Goal: Task Accomplishment & Management: Complete application form

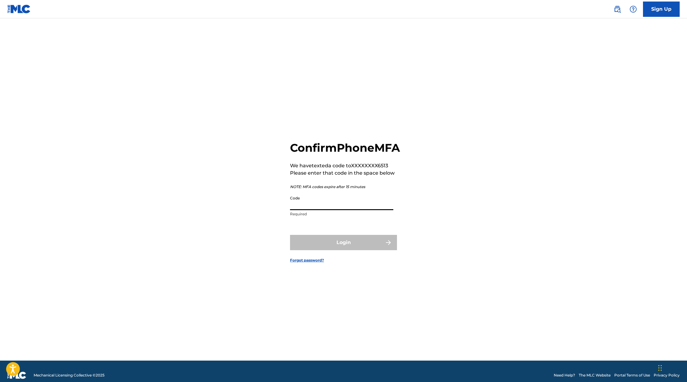
click at [330, 210] on input "Code" at bounding box center [341, 201] width 103 height 17
paste input "757893"
type input "757893"
click at [345, 248] on button "Login" at bounding box center [343, 242] width 107 height 15
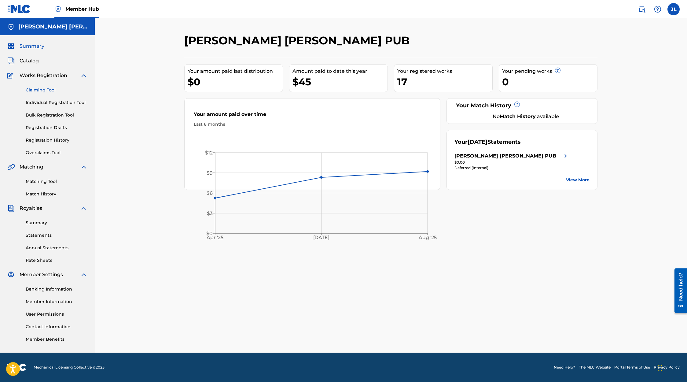
click at [46, 90] on link "Claiming Tool" at bounding box center [57, 90] width 62 height 6
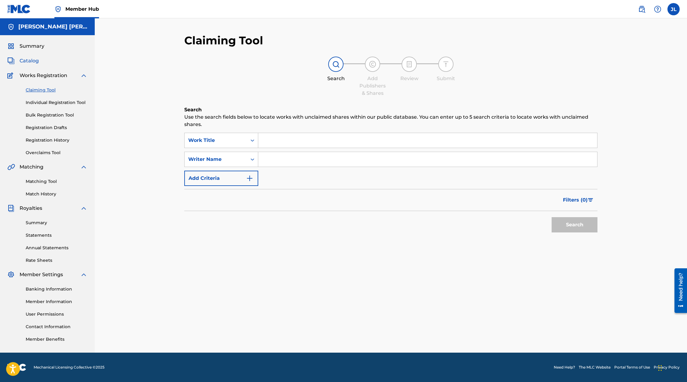
click at [26, 62] on span "Catalog" at bounding box center [29, 60] width 19 height 7
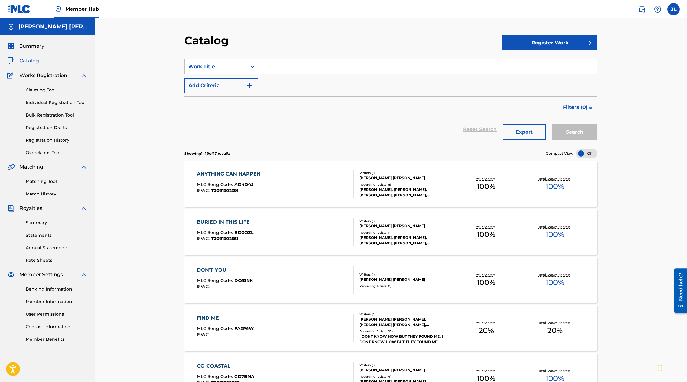
click at [275, 65] on input "Search Form" at bounding box center [427, 66] width 339 height 15
type input "Free Country"
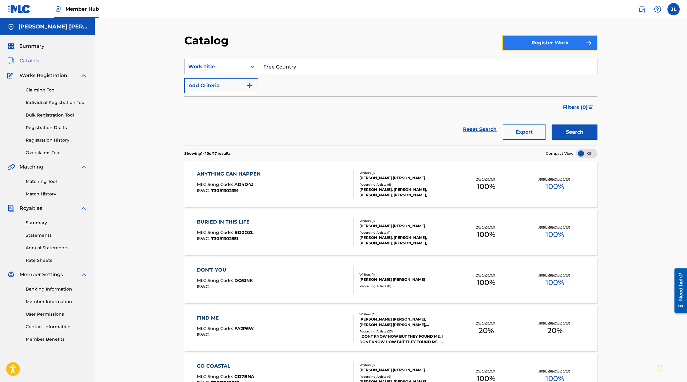
click at [574, 43] on button "Register Work" at bounding box center [550, 42] width 95 height 15
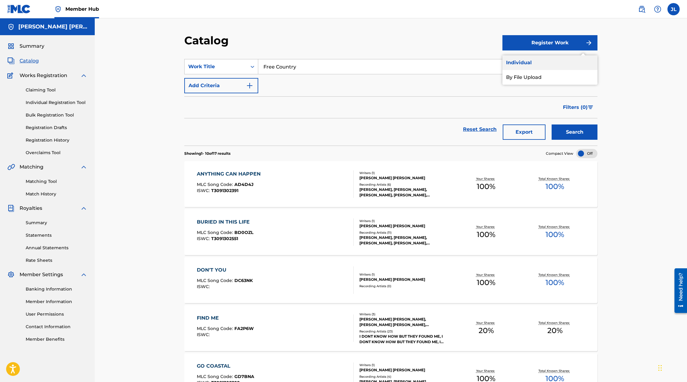
click at [526, 64] on link "Individual" at bounding box center [550, 62] width 95 height 15
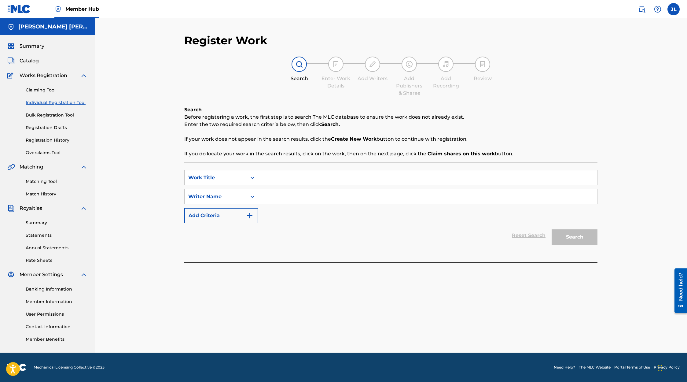
click at [342, 177] on input "Search Form" at bounding box center [427, 177] width 339 height 15
type input "Free Country"
click at [251, 197] on icon "Search Form" at bounding box center [253, 197] width 6 height 6
click at [277, 195] on input "Search Form" at bounding box center [427, 196] width 339 height 15
click at [299, 194] on input "[PERSON_NAME]" at bounding box center [427, 196] width 339 height 15
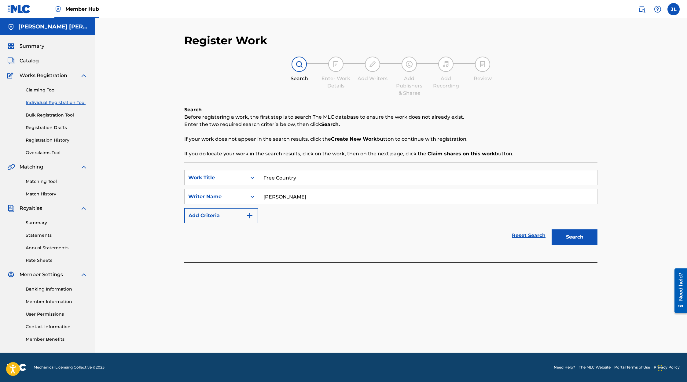
click at [299, 194] on input "[PERSON_NAME]" at bounding box center [427, 196] width 339 height 15
type input "[PERSON_NAME]"
click at [569, 239] on button "Search" at bounding box center [575, 236] width 46 height 15
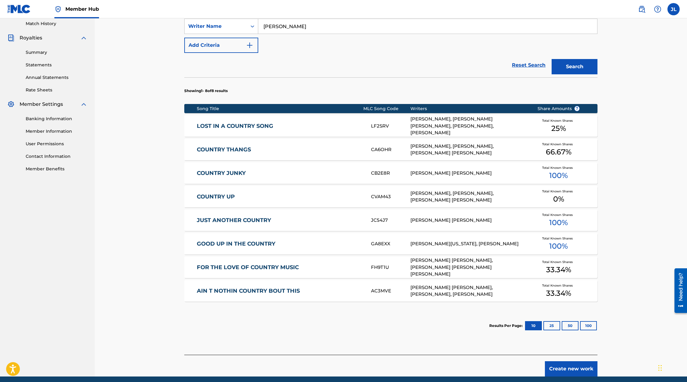
scroll to position [171, 0]
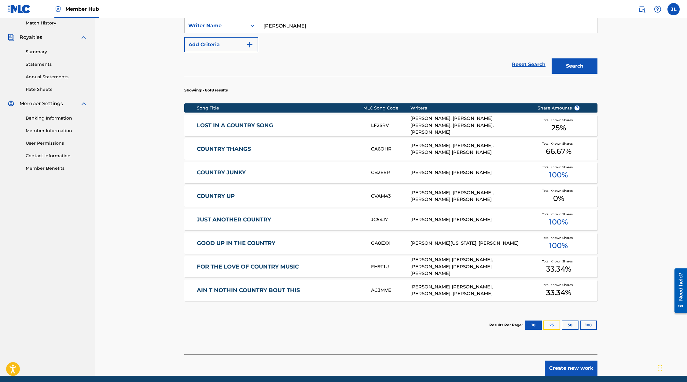
click at [556, 326] on button "25" at bounding box center [552, 324] width 17 height 9
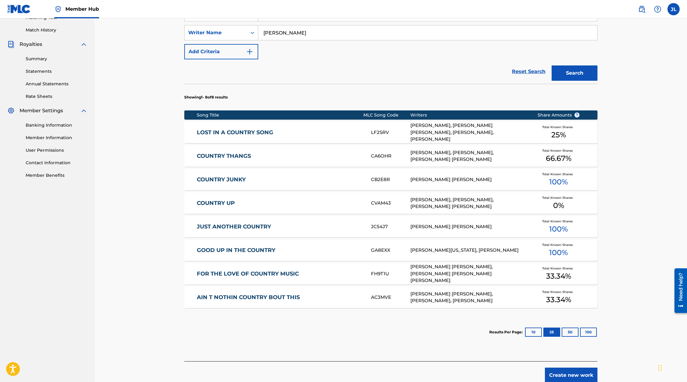
scroll to position [167, 0]
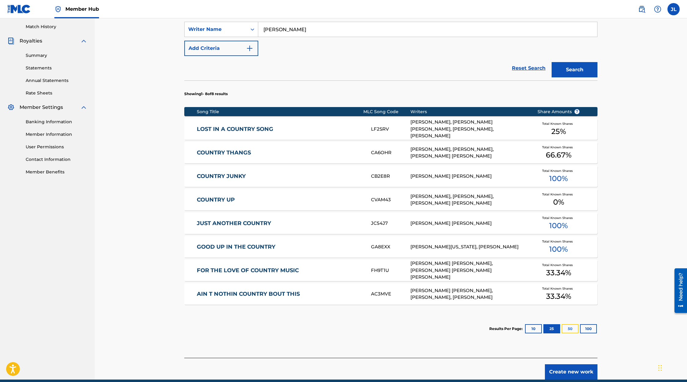
click at [568, 328] on button "50" at bounding box center [570, 328] width 17 height 9
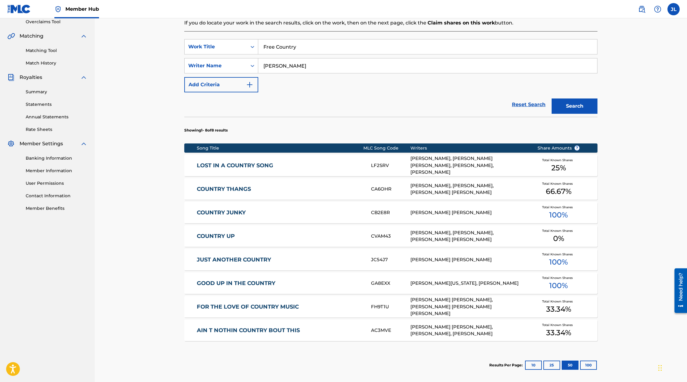
scroll to position [131, 0]
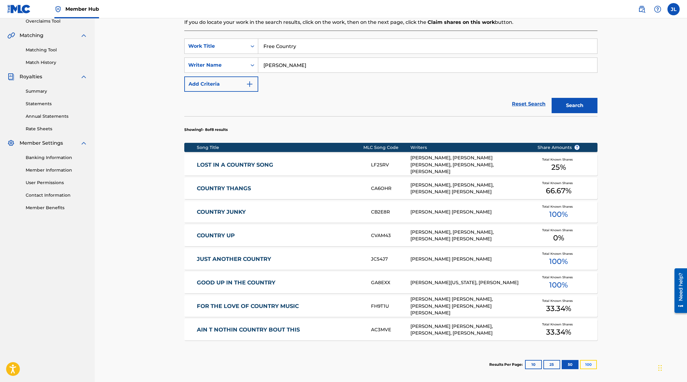
click at [583, 364] on button "100" at bounding box center [588, 364] width 17 height 9
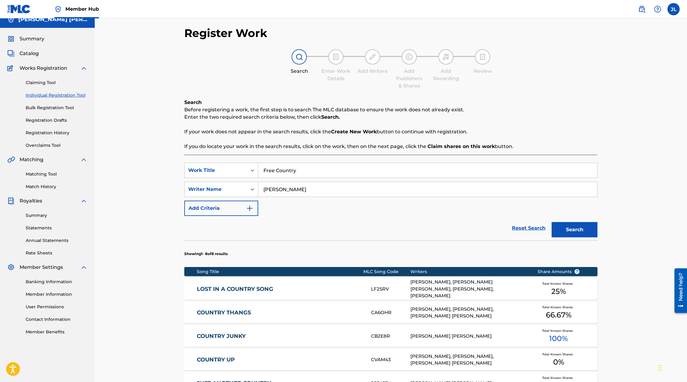
scroll to position [0, 0]
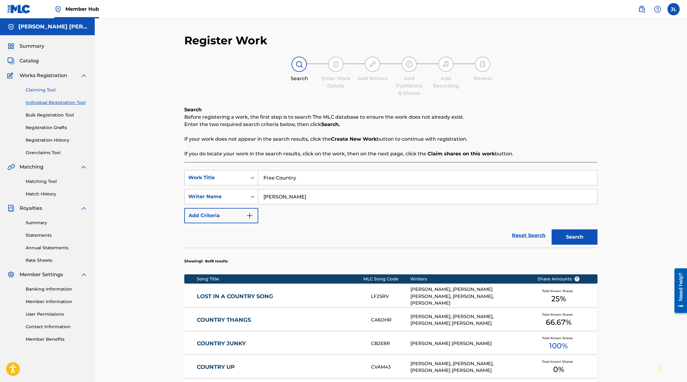
click at [43, 90] on link "Claiming Tool" at bounding box center [57, 90] width 62 height 6
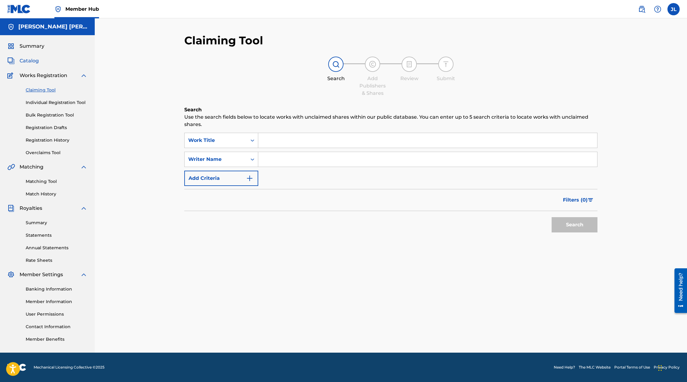
click at [24, 61] on span "Catalog" at bounding box center [29, 60] width 19 height 7
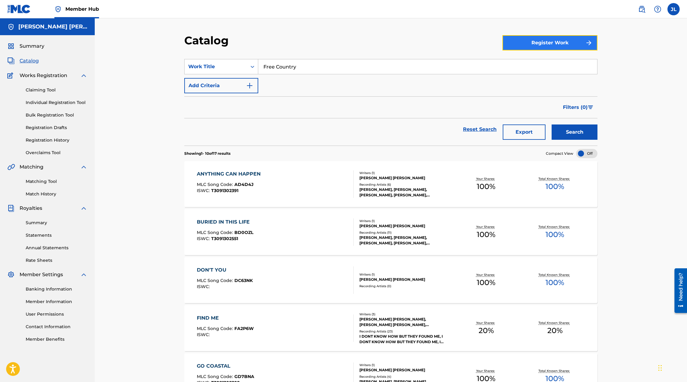
click at [537, 47] on button "Register Work" at bounding box center [550, 42] width 95 height 15
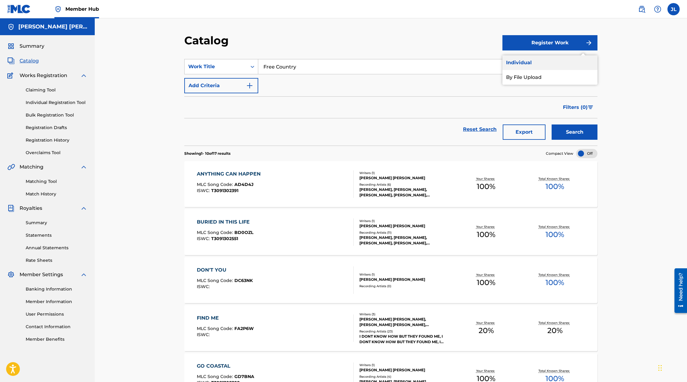
click at [531, 63] on link "Individual" at bounding box center [550, 62] width 95 height 15
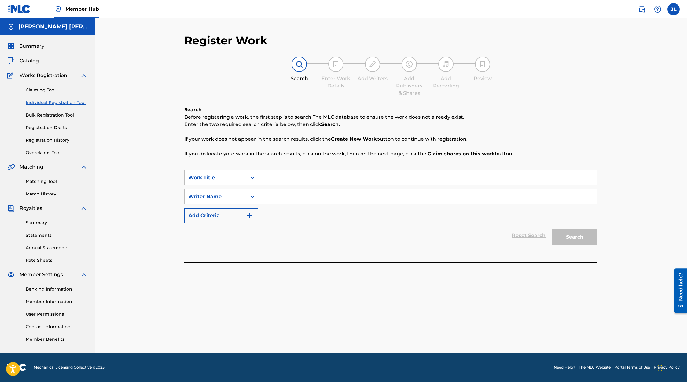
click at [348, 140] on strong "Create New Work" at bounding box center [354, 139] width 46 height 6
click at [315, 180] on input "Search Form" at bounding box center [427, 177] width 339 height 15
type input "Free Country"
click at [286, 199] on input "Search Form" at bounding box center [427, 196] width 339 height 15
type input "[PERSON_NAME]"
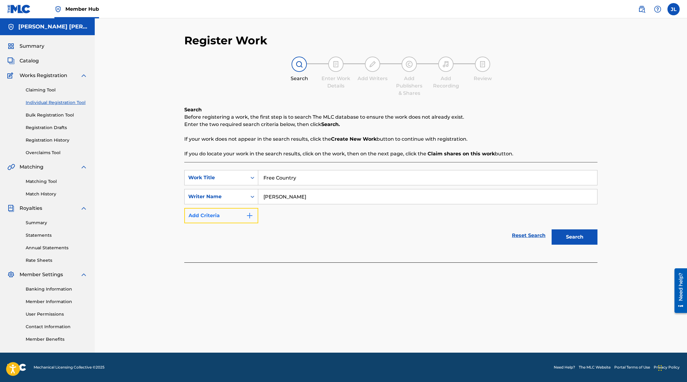
click at [221, 213] on button "Add Criteria" at bounding box center [221, 215] width 74 height 15
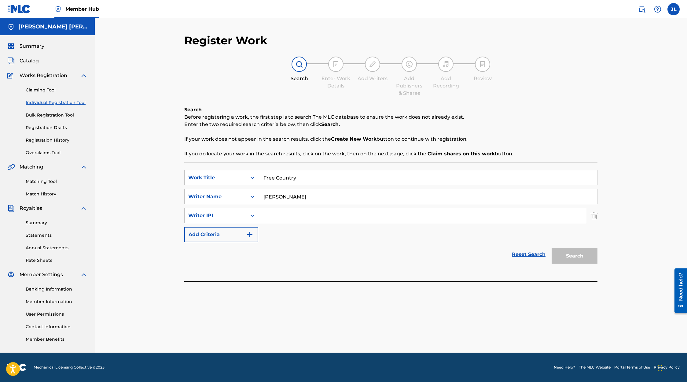
click at [354, 140] on strong "Create New Work" at bounding box center [354, 139] width 46 height 6
click at [355, 139] on strong "Create New Work" at bounding box center [354, 139] width 46 height 6
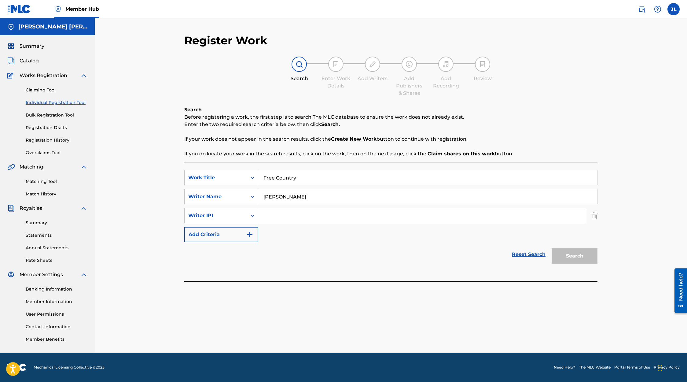
click at [336, 67] on img at bounding box center [335, 64] width 7 height 7
click at [409, 133] on div "Search Before registering a work, the first step is to search The MLC database …" at bounding box center [390, 131] width 413 height 51
click at [56, 105] on link "Individual Registration Tool" at bounding box center [57, 102] width 62 height 6
click at [526, 253] on link "Reset Search" at bounding box center [529, 254] width 40 height 13
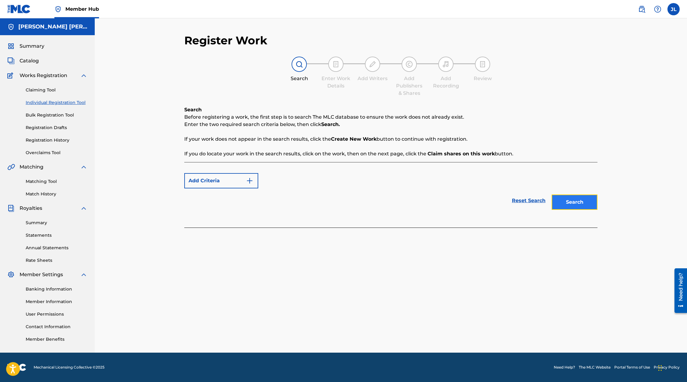
click at [564, 204] on button "Search" at bounding box center [575, 201] width 46 height 15
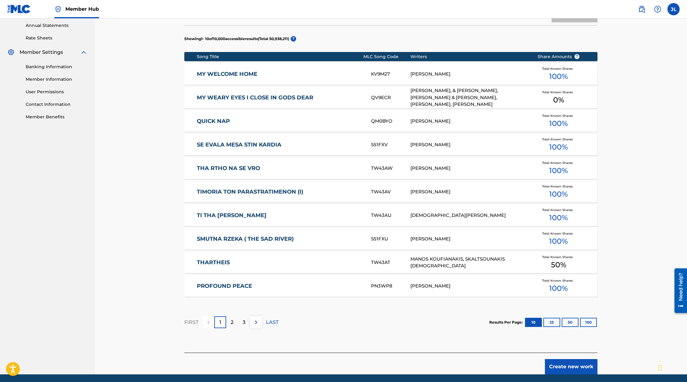
scroll to position [244, 0]
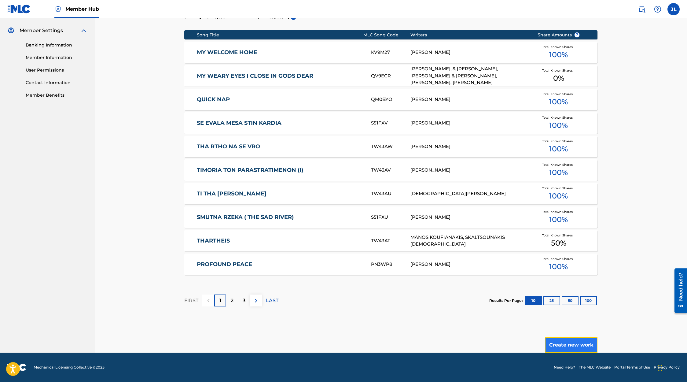
click at [556, 343] on button "Create new work" at bounding box center [571, 344] width 53 height 15
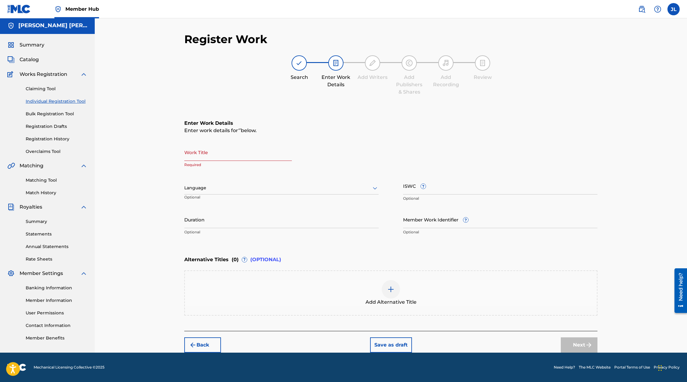
scroll to position [1, 0]
click at [229, 152] on input "Work Title" at bounding box center [238, 152] width 108 height 17
type input "Free Country"
click at [300, 227] on input "Duration" at bounding box center [281, 219] width 194 height 17
click at [185, 222] on input "2:55" at bounding box center [281, 219] width 194 height 17
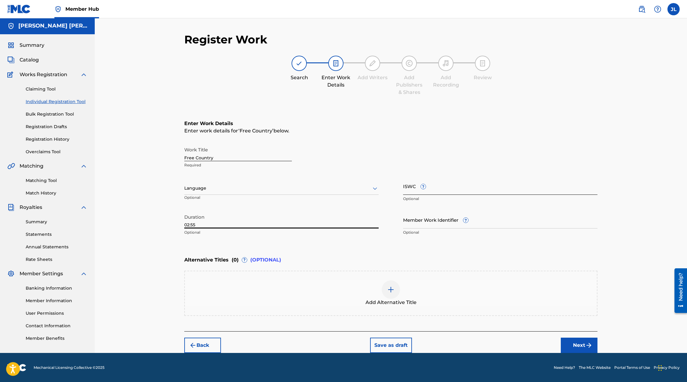
type input "02:55"
click at [425, 190] on input "ISWC ?" at bounding box center [500, 185] width 194 height 17
click at [579, 345] on button "Next" at bounding box center [579, 345] width 37 height 15
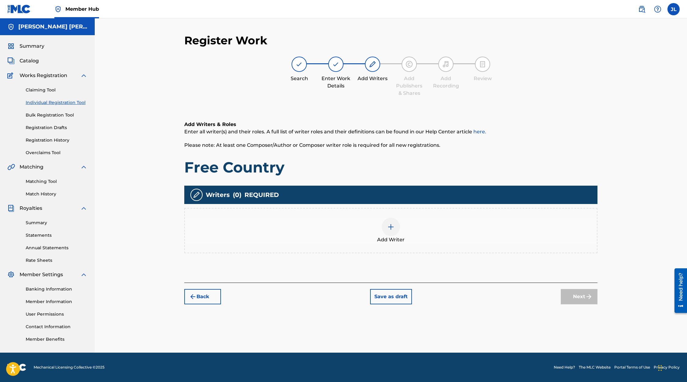
scroll to position [0, 0]
click at [395, 226] on div at bounding box center [391, 227] width 18 height 18
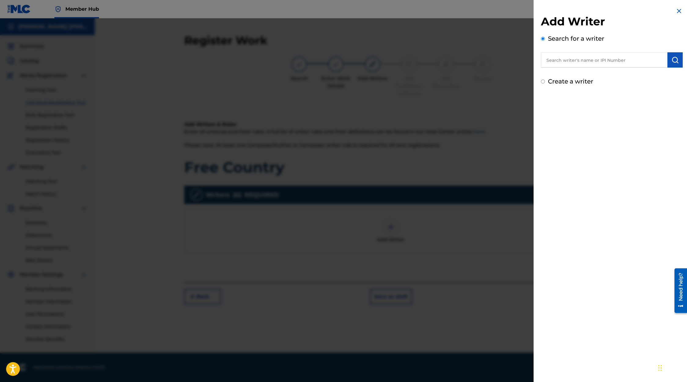
click at [399, 227] on div at bounding box center [343, 209] width 687 height 382
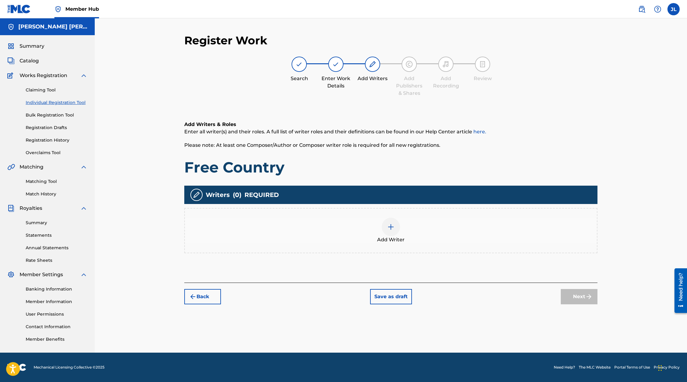
click at [387, 229] on img at bounding box center [390, 226] width 7 height 7
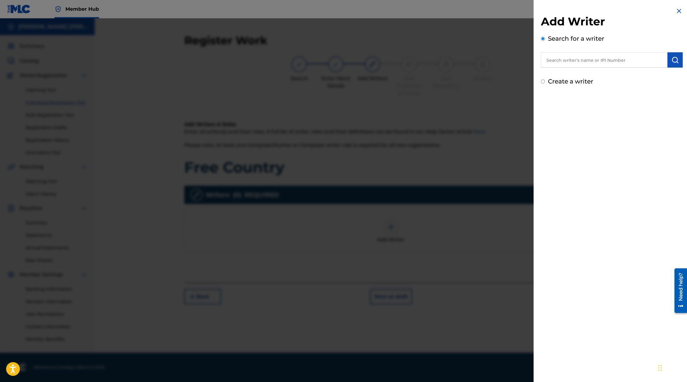
click at [563, 57] on input "text" at bounding box center [604, 59] width 127 height 15
click at [571, 73] on strong "[PERSON_NAME]" at bounding box center [584, 74] width 44 height 6
type input "[PERSON_NAME]"
click at [499, 126] on div at bounding box center [343, 209] width 687 height 382
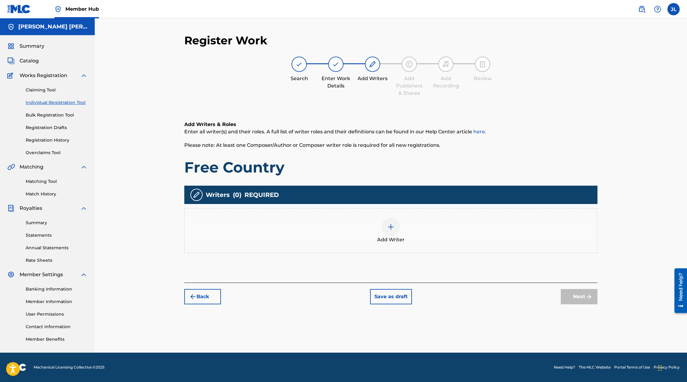
click at [388, 227] on img at bounding box center [390, 226] width 7 height 7
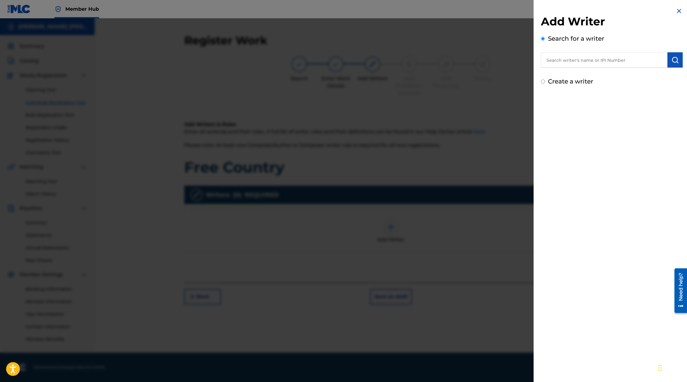
click at [544, 81] on input "Create a writer" at bounding box center [543, 82] width 4 height 4
radio input "false"
radio input "true"
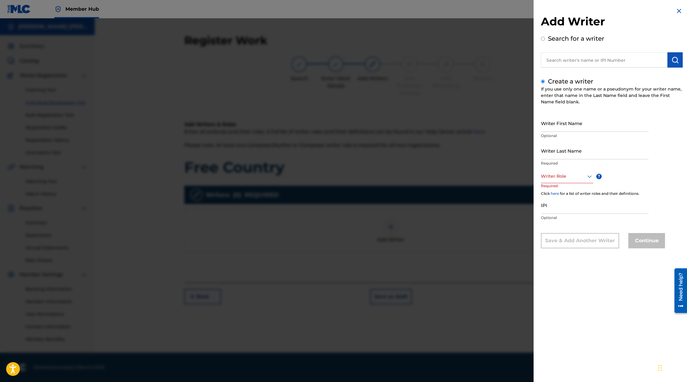
click at [544, 40] on input "Search for a writer" at bounding box center [543, 39] width 4 height 4
radio input "true"
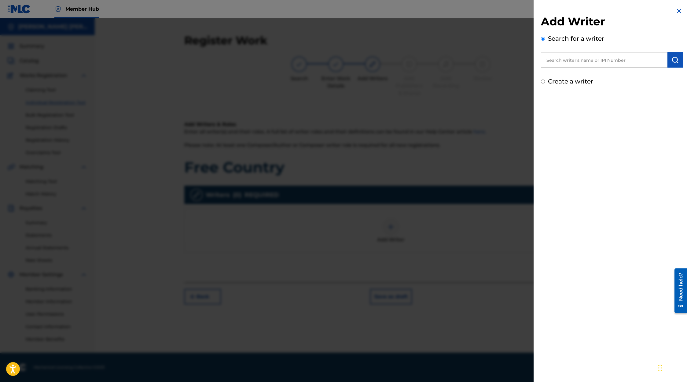
click at [557, 61] on input "text" at bounding box center [604, 59] width 127 height 15
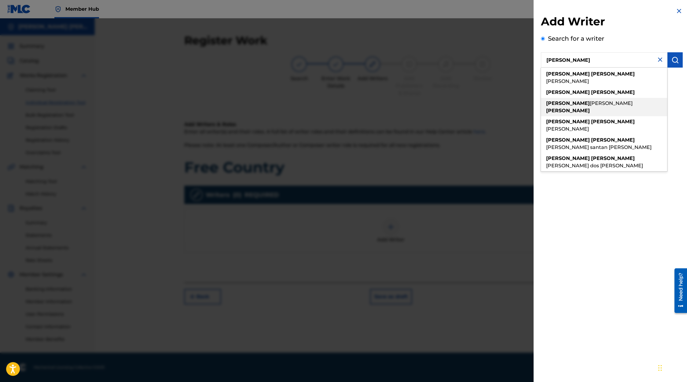
click at [559, 100] on strong "[PERSON_NAME]" at bounding box center [568, 103] width 44 height 6
type input "[PERSON_NAME] [PERSON_NAME]"
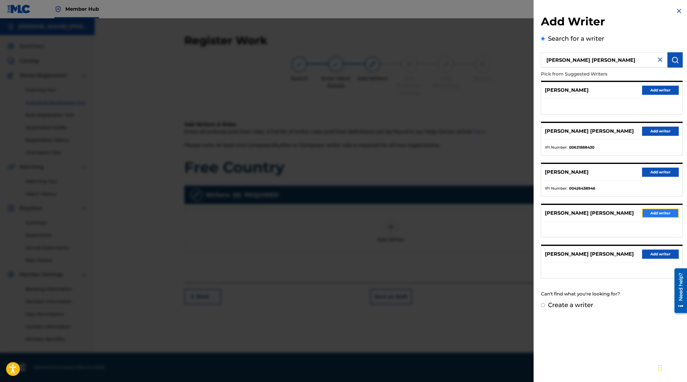
click at [652, 211] on button "Add writer" at bounding box center [660, 213] width 37 height 9
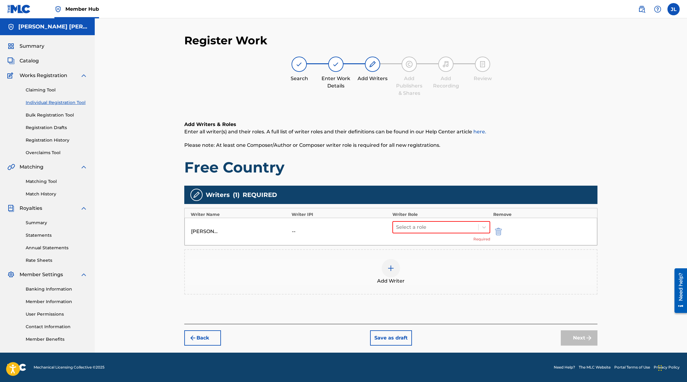
click at [209, 231] on div "[PERSON_NAME] [PERSON_NAME]" at bounding box center [205, 231] width 28 height 7
click at [501, 232] on img "submit" at bounding box center [498, 231] width 7 height 7
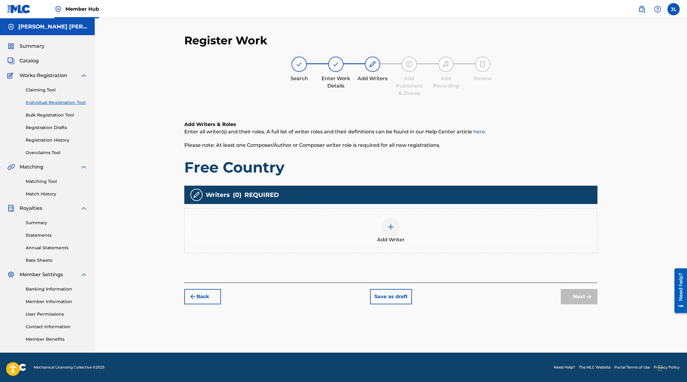
click at [390, 230] on div at bounding box center [391, 227] width 18 height 18
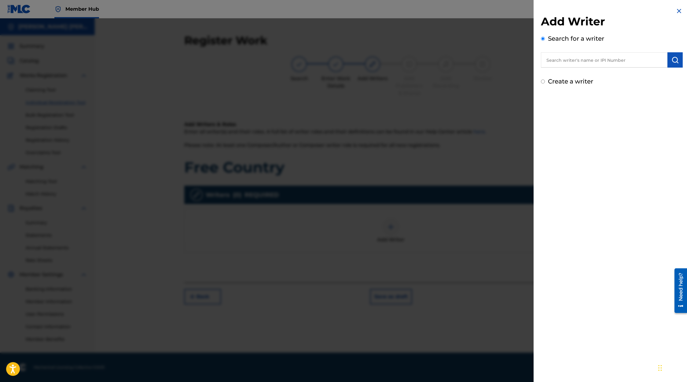
click at [544, 81] on input "Create a writer" at bounding box center [543, 82] width 4 height 4
radio input "false"
radio input "true"
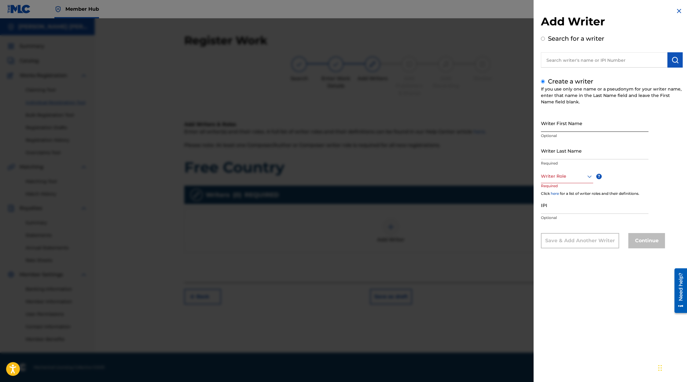
click at [558, 125] on input "Writer First Name" at bounding box center [595, 122] width 108 height 17
type input "[PERSON_NAME]"
click at [566, 175] on div at bounding box center [567, 176] width 52 height 8
click at [560, 207] on div "Author" at bounding box center [568, 204] width 52 height 14
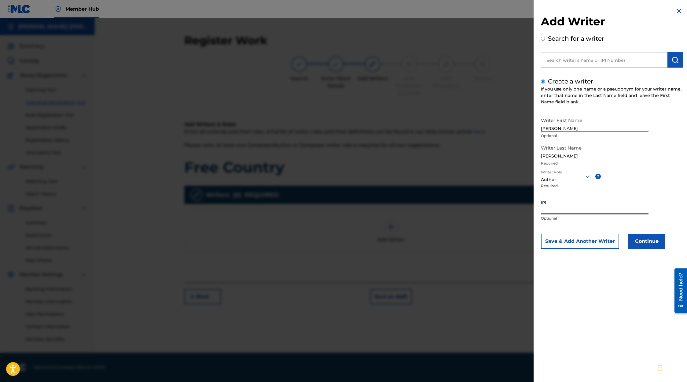
click at [560, 209] on input "IPI" at bounding box center [595, 205] width 108 height 17
paste input "00683019049"
type input "00683019049"
click at [645, 242] on button "Continue" at bounding box center [647, 241] width 37 height 15
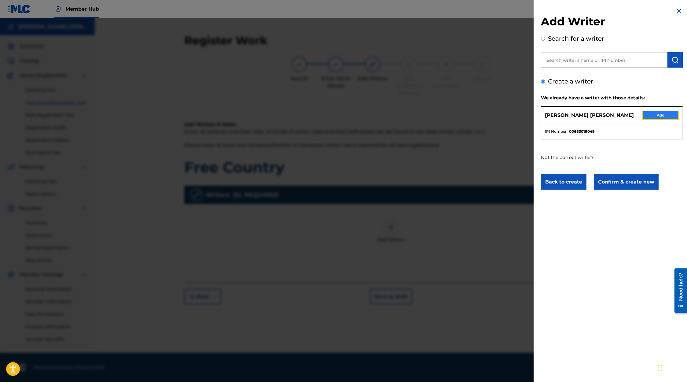
click at [651, 117] on button "Add" at bounding box center [660, 115] width 37 height 9
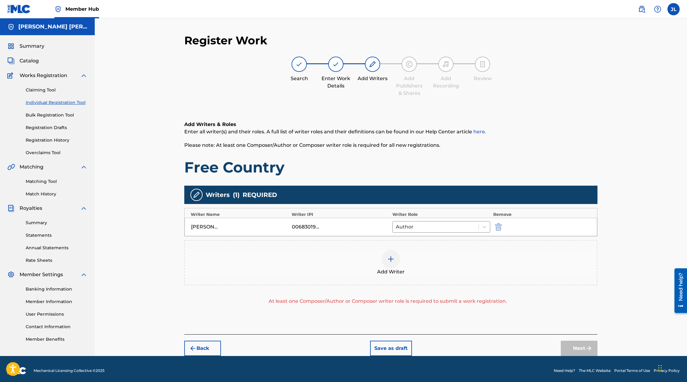
click at [206, 227] on div "[PERSON_NAME] [PERSON_NAME]" at bounding box center [205, 226] width 28 height 7
click at [207, 226] on div "[PERSON_NAME] [PERSON_NAME]" at bounding box center [205, 226] width 28 height 7
click at [501, 227] on img "submit" at bounding box center [498, 226] width 7 height 7
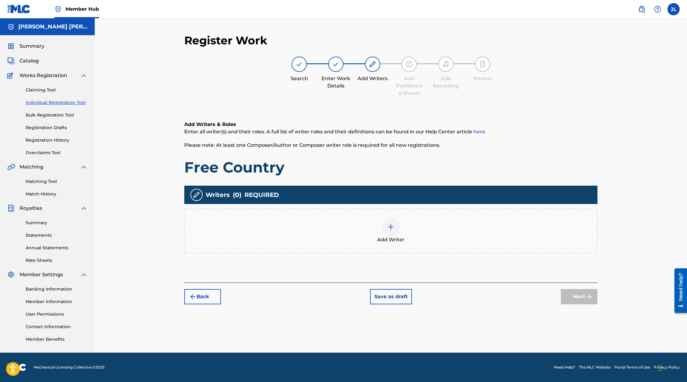
click at [389, 228] on img at bounding box center [390, 226] width 7 height 7
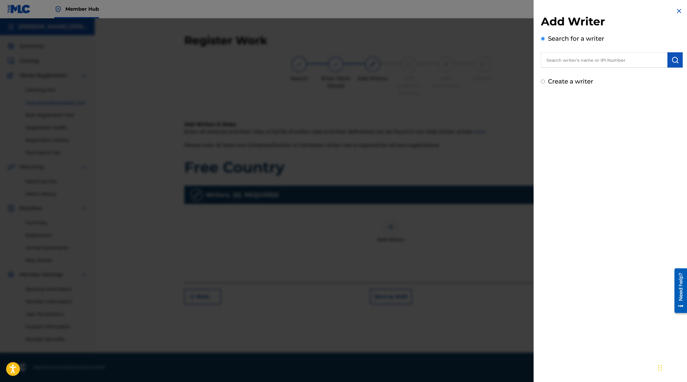
click at [543, 81] on input "Create a writer" at bounding box center [543, 82] width 4 height 4
radio input "false"
radio input "true"
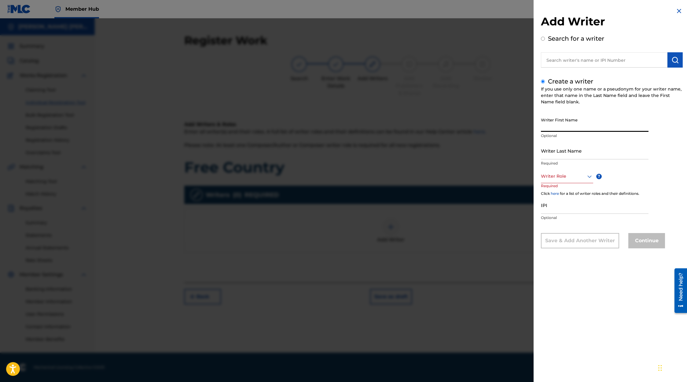
click at [557, 128] on input "Writer First Name" at bounding box center [595, 122] width 108 height 17
type input "[PERSON_NAME]"
click at [577, 174] on div at bounding box center [567, 176] width 52 height 8
click at [569, 195] on div "Composer/Author" at bounding box center [568, 190] width 52 height 14
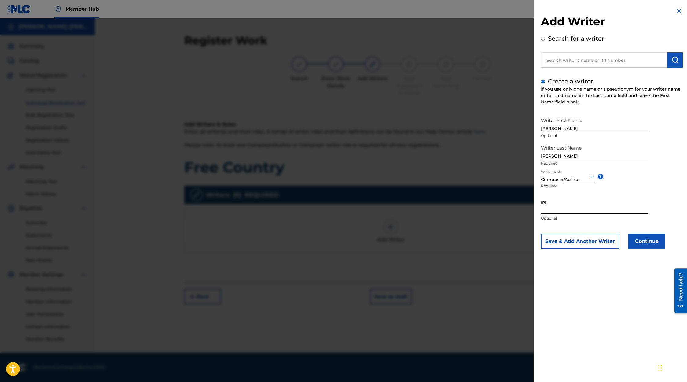
click at [567, 202] on input "IPI" at bounding box center [595, 205] width 108 height 17
paste input "00683019049"
type input "00683019049"
click at [645, 245] on button "Continue" at bounding box center [647, 241] width 37 height 15
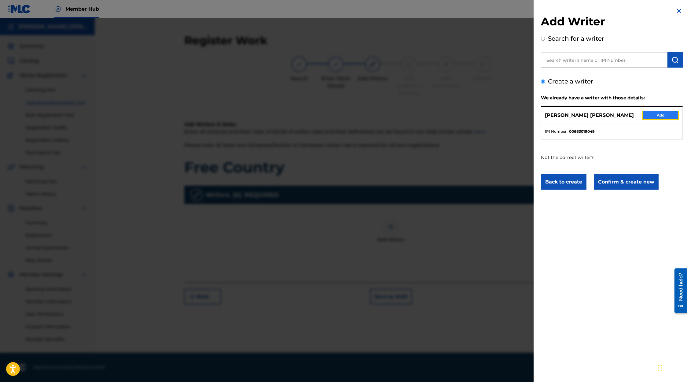
click at [657, 114] on button "Add" at bounding box center [660, 115] width 37 height 9
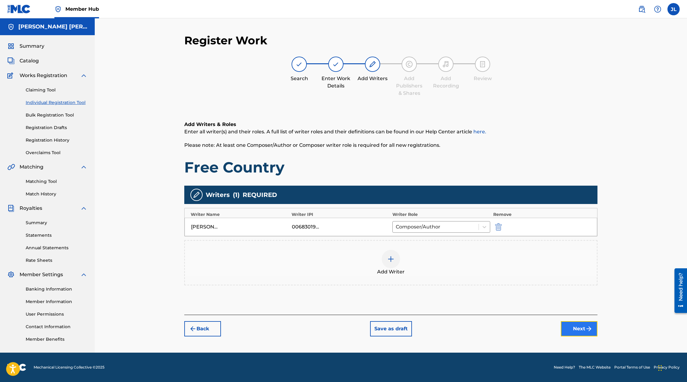
click at [590, 331] on img "submit" at bounding box center [589, 328] width 7 height 7
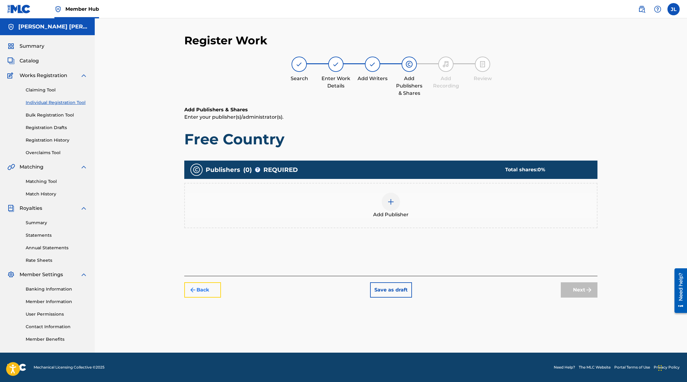
click at [198, 290] on button "Back" at bounding box center [202, 289] width 37 height 15
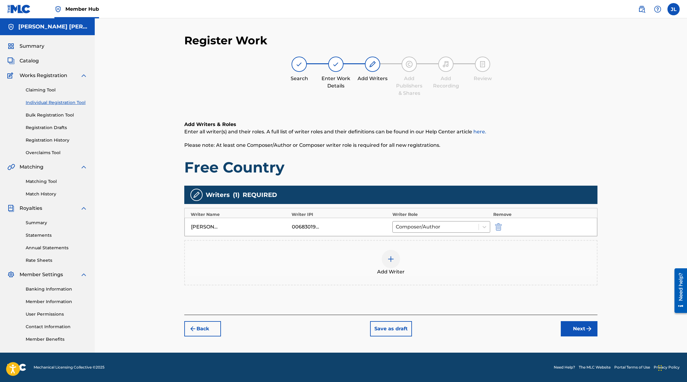
click at [390, 263] on div at bounding box center [391, 259] width 18 height 18
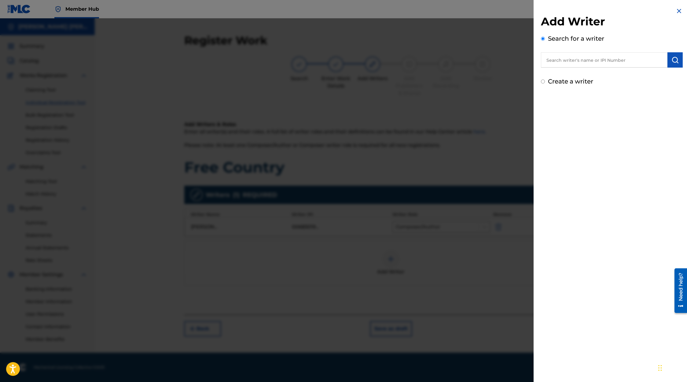
click at [542, 80] on input "Create a writer" at bounding box center [543, 82] width 4 height 4
radio input "false"
radio input "true"
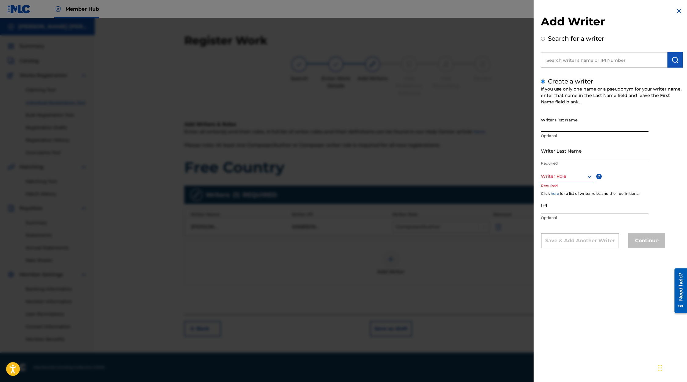
click at [553, 124] on input "Writer First Name" at bounding box center [595, 122] width 108 height 17
type input "[PERSON_NAME]"
click at [571, 179] on div at bounding box center [567, 176] width 52 height 8
click at [563, 192] on div "Composer/Author" at bounding box center [568, 190] width 52 height 14
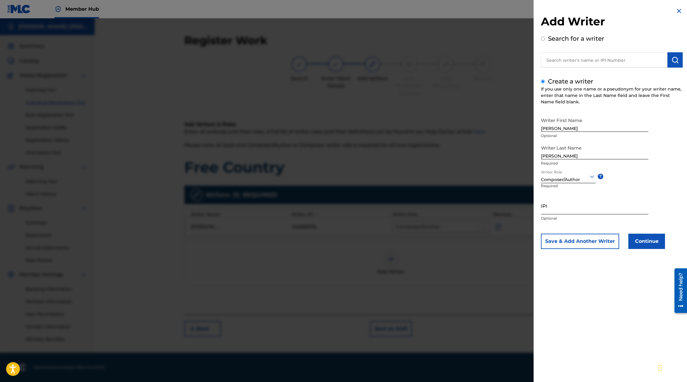
click at [559, 209] on input "IPI" at bounding box center [595, 205] width 108 height 17
paste input "01058499713"
type input "01058499713"
click at [642, 244] on button "Continue" at bounding box center [647, 241] width 37 height 15
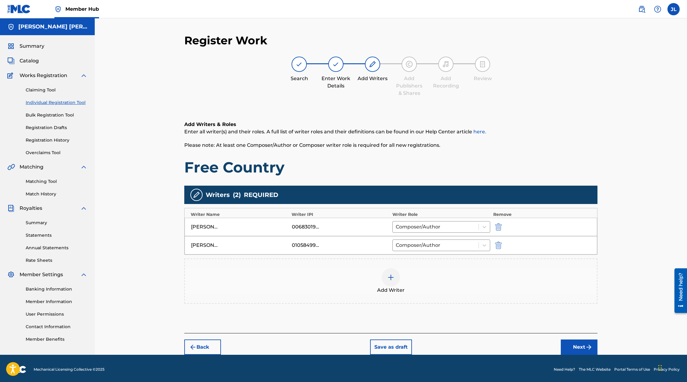
scroll to position [2, 0]
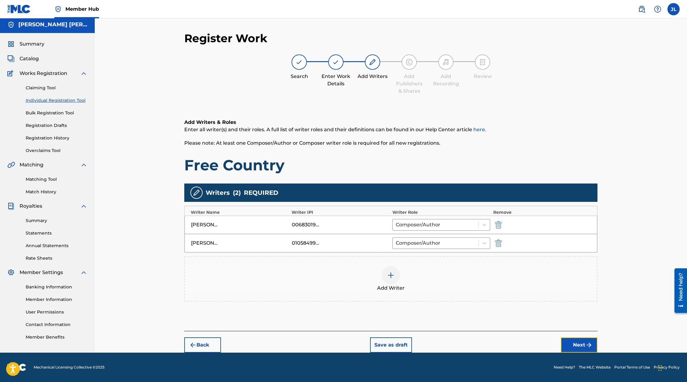
click at [583, 350] on button "Next" at bounding box center [579, 344] width 37 height 15
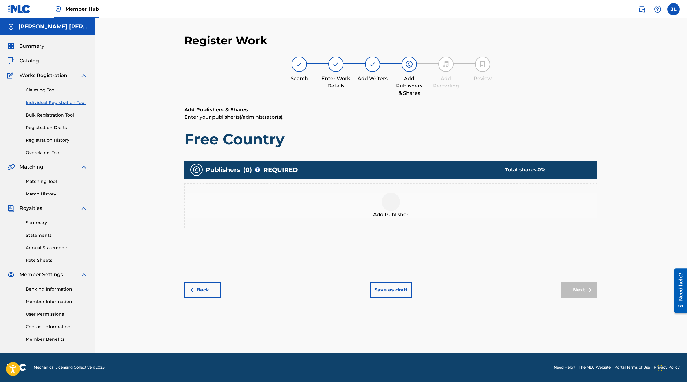
scroll to position [0, 0]
click at [389, 197] on div at bounding box center [391, 202] width 18 height 18
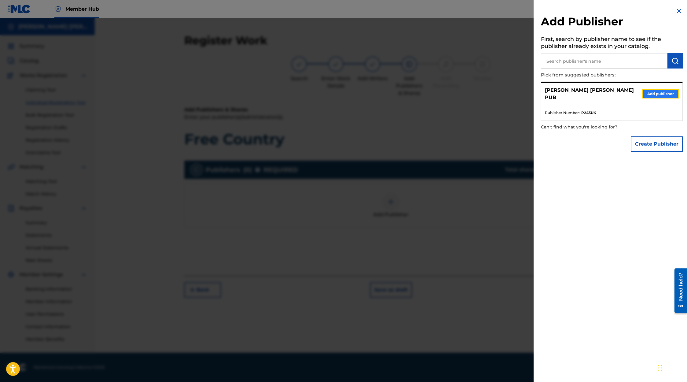
click at [652, 91] on button "Add publisher" at bounding box center [660, 93] width 37 height 9
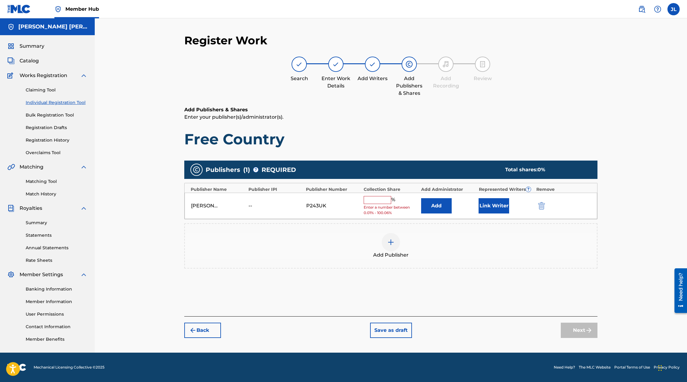
click at [386, 199] on input "text" at bounding box center [378, 200] width 28 height 8
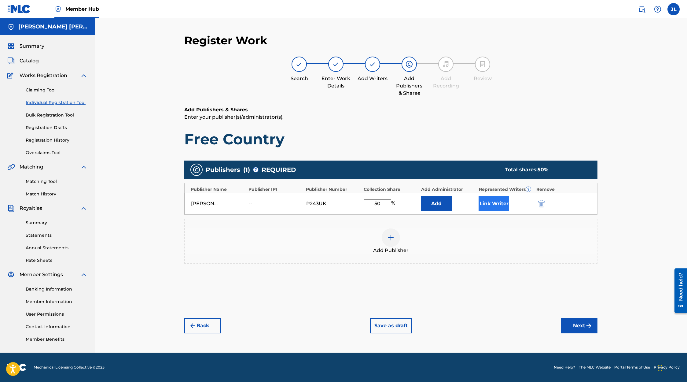
type input "50"
click at [487, 208] on button "Link Writer" at bounding box center [494, 203] width 31 height 15
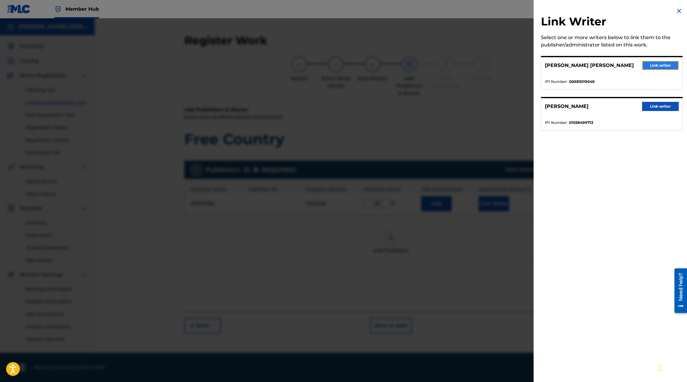
click at [645, 64] on button "Link writer" at bounding box center [660, 65] width 37 height 9
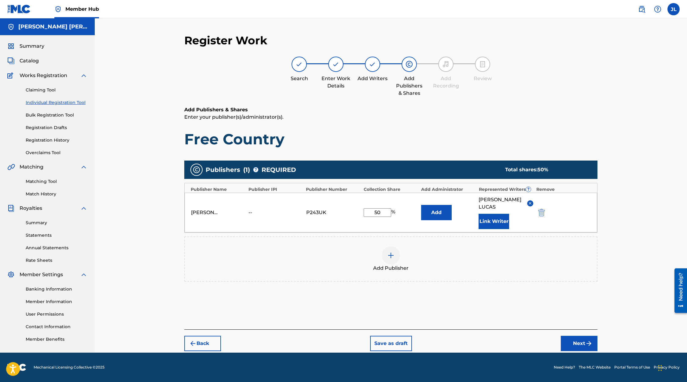
click at [394, 256] on img at bounding box center [390, 255] width 7 height 7
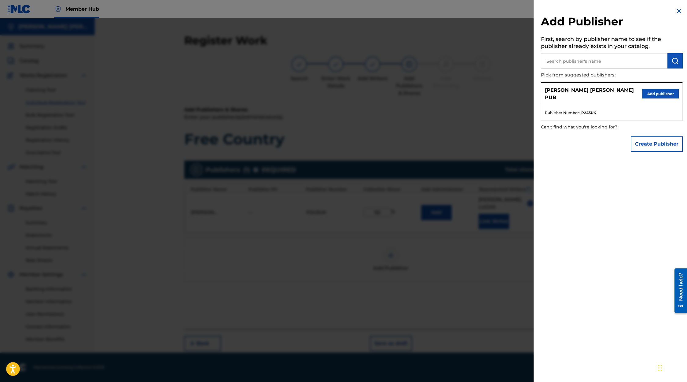
click at [448, 250] on div at bounding box center [343, 209] width 687 height 382
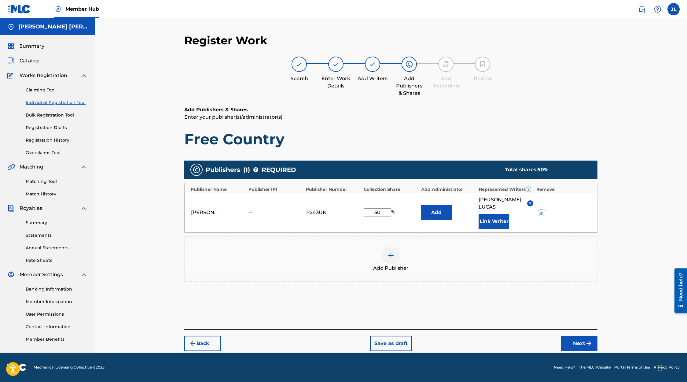
click at [529, 203] on img at bounding box center [530, 203] width 5 height 5
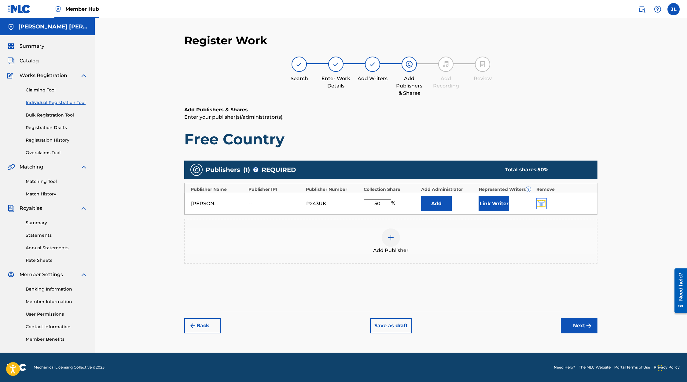
click at [542, 203] on img "submit" at bounding box center [541, 203] width 7 height 7
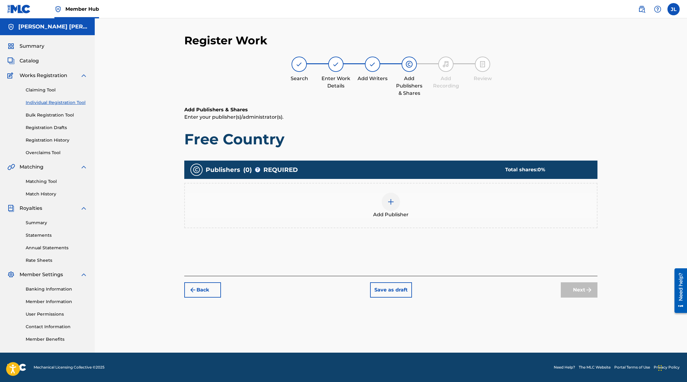
click at [388, 203] on img at bounding box center [390, 201] width 7 height 7
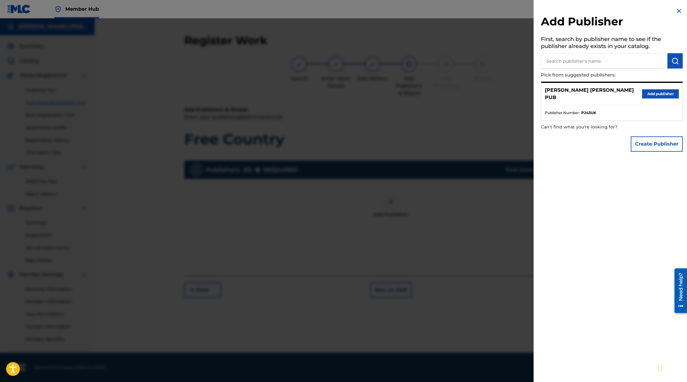
click at [440, 125] on div at bounding box center [343, 209] width 687 height 382
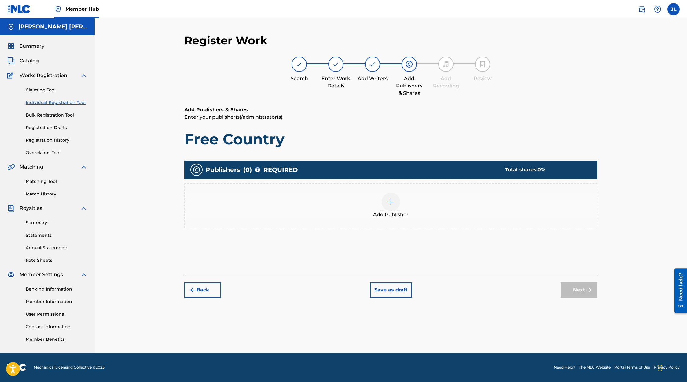
click at [397, 201] on div at bounding box center [391, 202] width 18 height 18
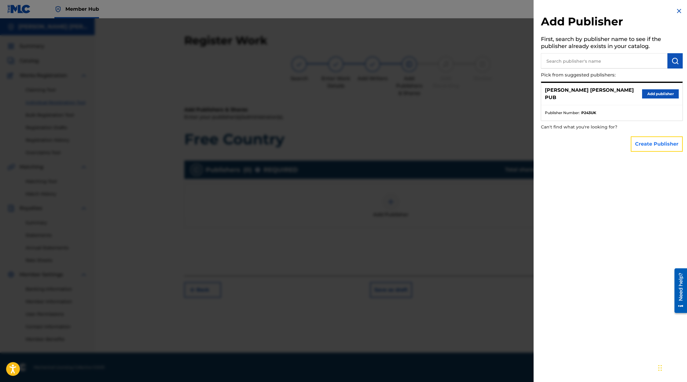
click at [645, 136] on button "Create Publisher" at bounding box center [657, 143] width 52 height 15
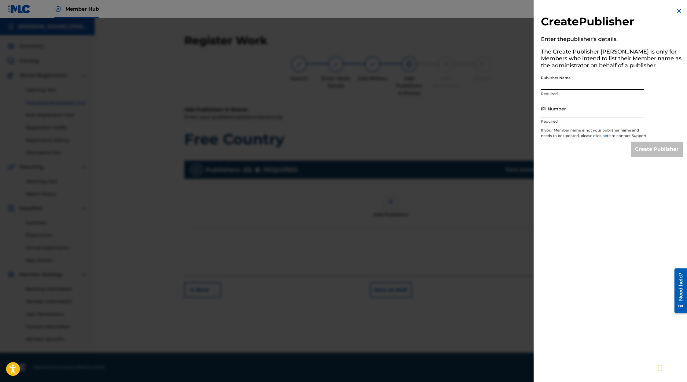
click at [587, 81] on input "Publisher Name" at bounding box center [592, 80] width 103 height 17
type input "[PERSON_NAME] [PERSON_NAME]"
paste input "00683019049"
type input "00683019049"
click at [675, 157] on input "Create Publisher" at bounding box center [657, 149] width 52 height 15
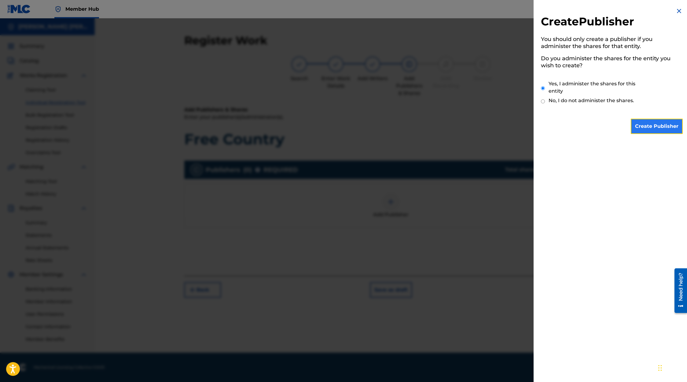
click at [649, 131] on input "Create Publisher" at bounding box center [657, 126] width 52 height 15
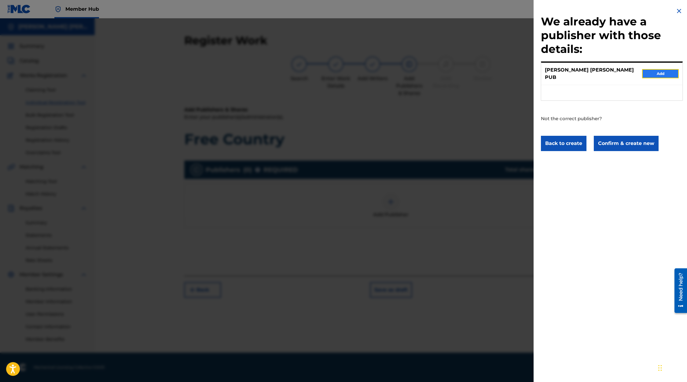
click at [655, 74] on button "Add" at bounding box center [660, 73] width 37 height 9
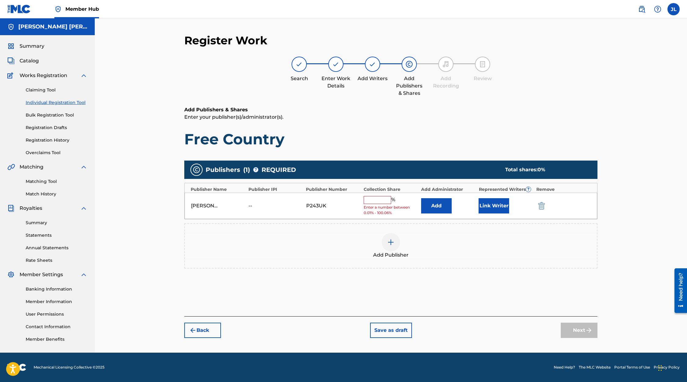
click at [378, 201] on input "text" at bounding box center [378, 200] width 28 height 8
type input "50"
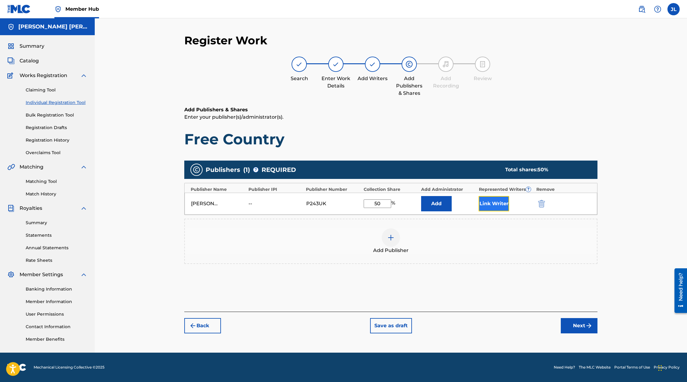
click at [504, 205] on button "Link Writer" at bounding box center [494, 203] width 31 height 15
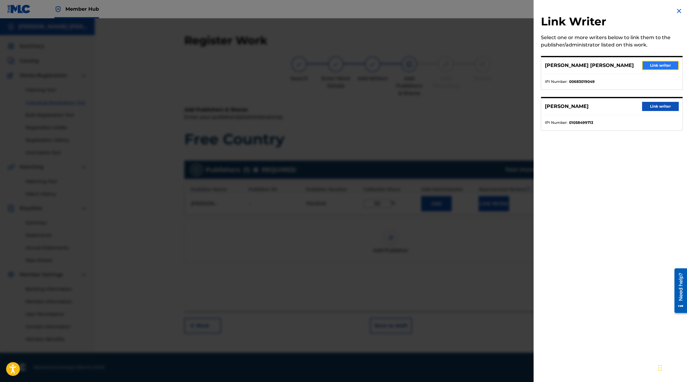
click at [660, 66] on button "Link writer" at bounding box center [660, 65] width 37 height 9
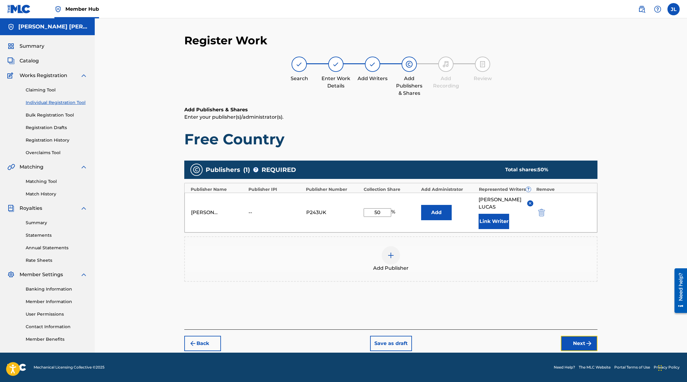
click at [581, 346] on button "Next" at bounding box center [579, 343] width 37 height 15
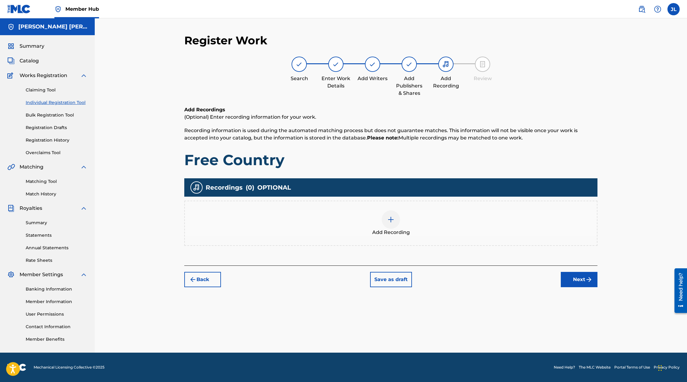
click at [387, 225] on div at bounding box center [391, 219] width 18 height 18
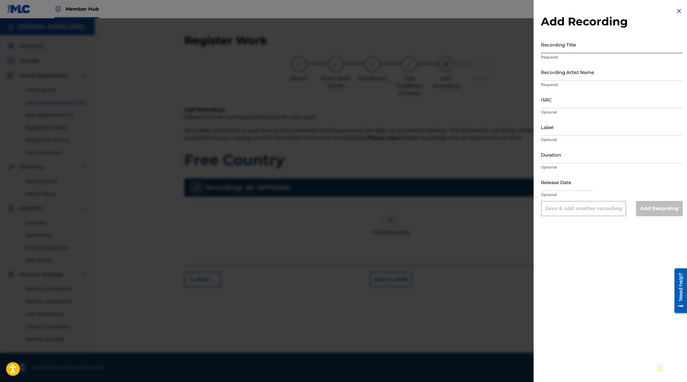
click at [570, 48] on input "Recording Title" at bounding box center [612, 44] width 142 height 17
type input "Free Country"
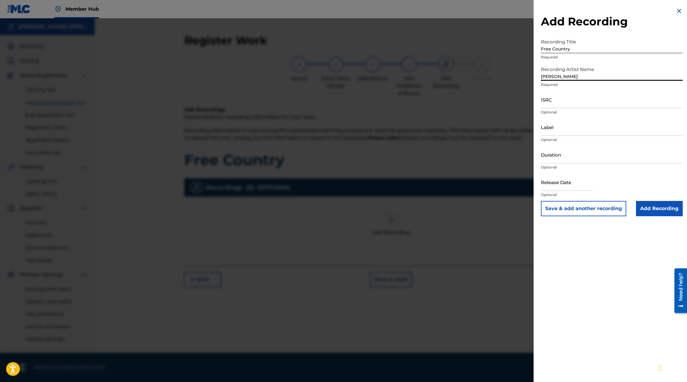
type input "[PERSON_NAME]"
paste input "QZGLS2588921"
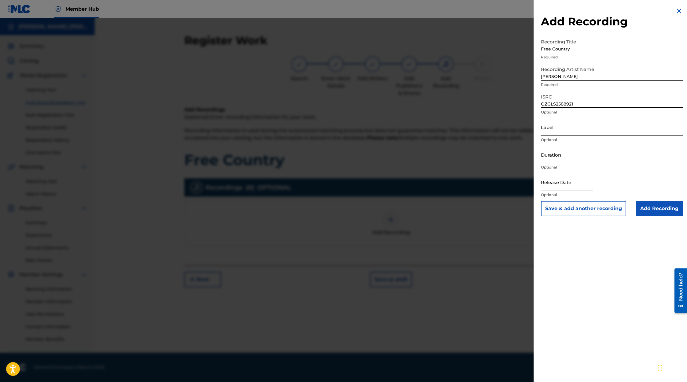
type input "QZGLS2588921"
click at [568, 129] on input "Label" at bounding box center [612, 126] width 142 height 17
click at [566, 159] on input "Duration" at bounding box center [612, 154] width 142 height 17
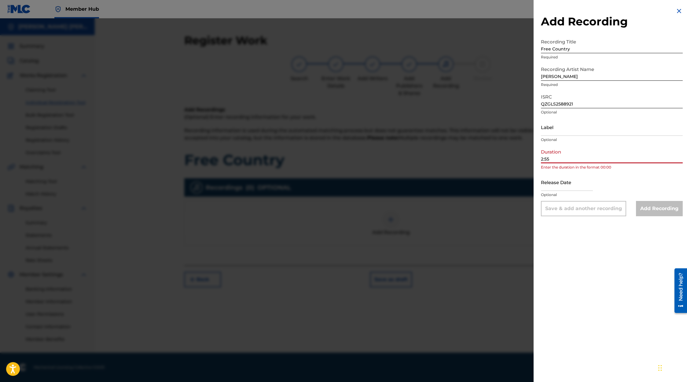
click at [610, 185] on div "Release Date Optional" at bounding box center [612, 187] width 142 height 28
drag, startPoint x: 541, startPoint y: 158, endPoint x: 546, endPoint y: 161, distance: 5.1
click at [541, 158] on input "2:55" at bounding box center [612, 154] width 142 height 17
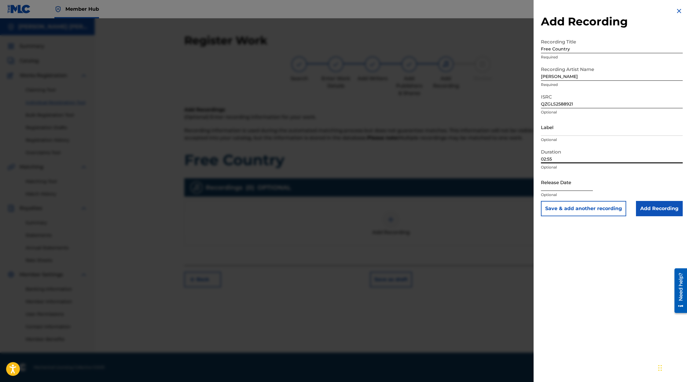
type input "02:55"
click at [577, 188] on input "text" at bounding box center [567, 181] width 52 height 17
select select "8"
select select "2025"
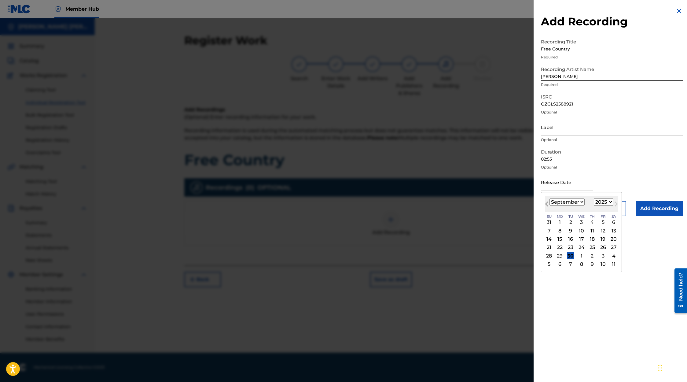
click at [548, 204] on span "Previous Month" at bounding box center [548, 204] width 0 height 9
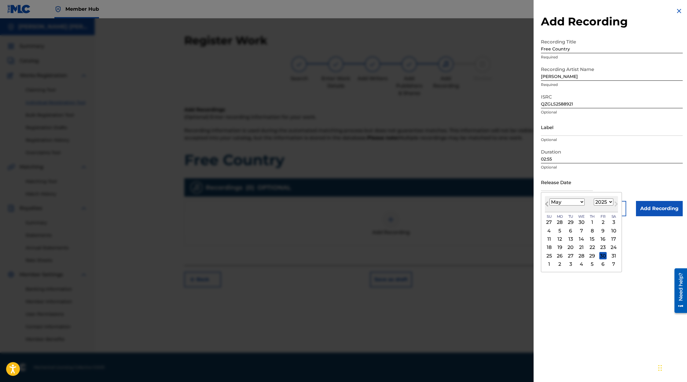
select select "3"
click at [602, 246] on div "25" at bounding box center [603, 247] width 7 height 7
type input "[DATE]"
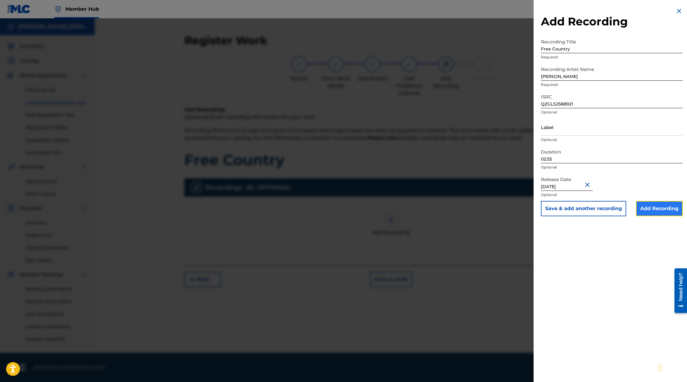
click at [639, 210] on input "Add Recording" at bounding box center [659, 208] width 47 height 15
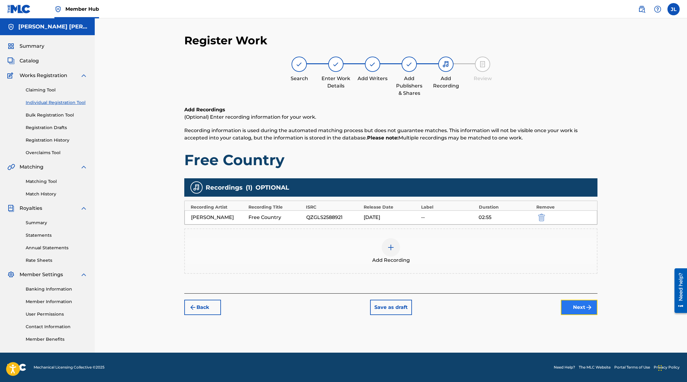
click at [581, 309] on button "Next" at bounding box center [579, 307] width 37 height 15
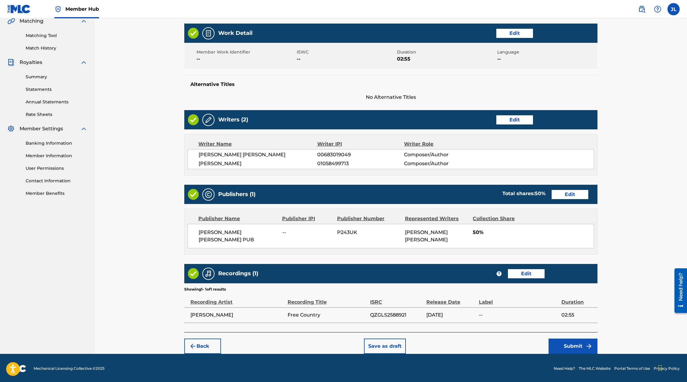
scroll to position [146, 0]
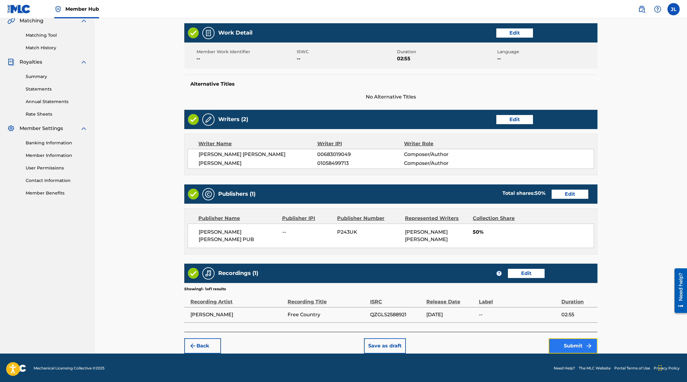
click at [575, 348] on button "Submit" at bounding box center [573, 345] width 49 height 15
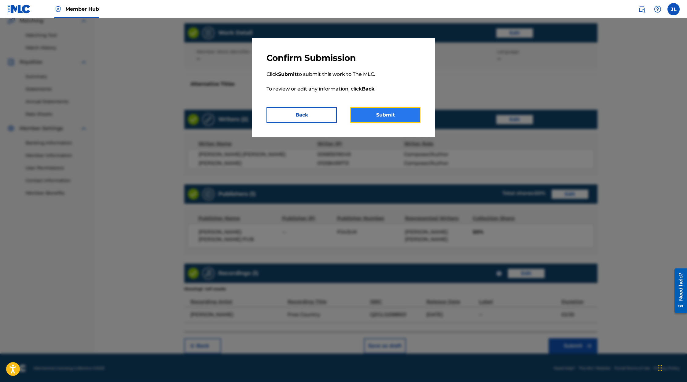
click at [403, 117] on button "Submit" at bounding box center [385, 114] width 70 height 15
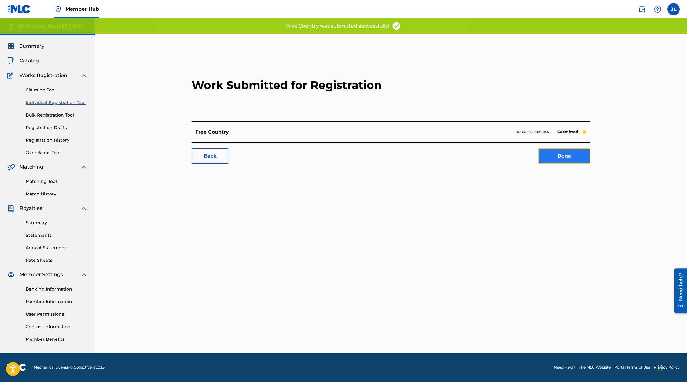
click at [551, 160] on link "Done" at bounding box center [564, 155] width 52 height 15
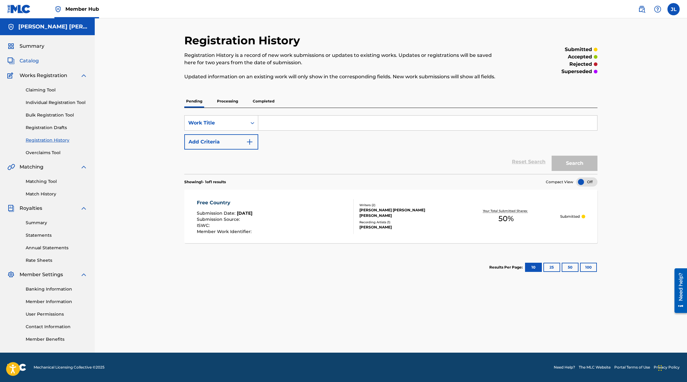
click at [27, 61] on span "Catalog" at bounding box center [29, 60] width 19 height 7
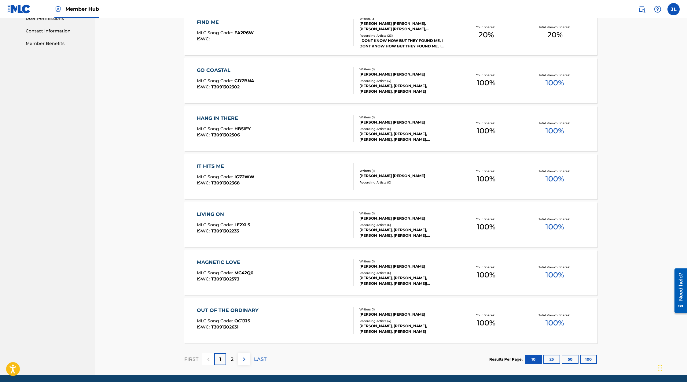
scroll to position [318, 0]
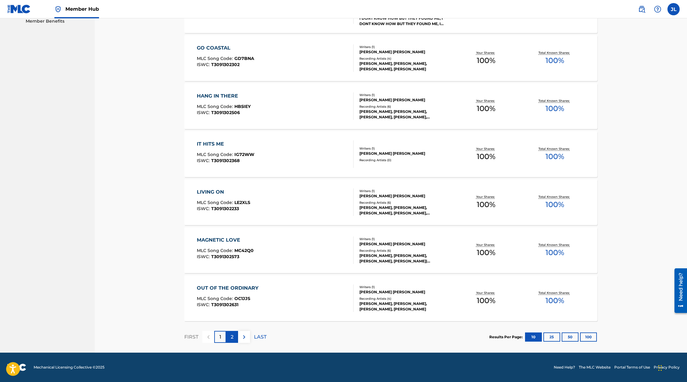
click at [230, 337] on div "2" at bounding box center [232, 337] width 12 height 12
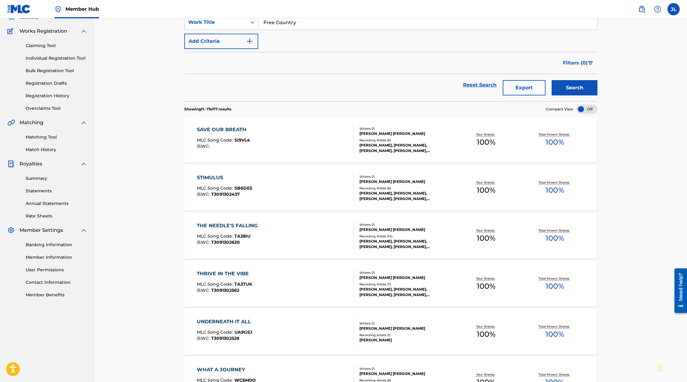
scroll to position [0, 0]
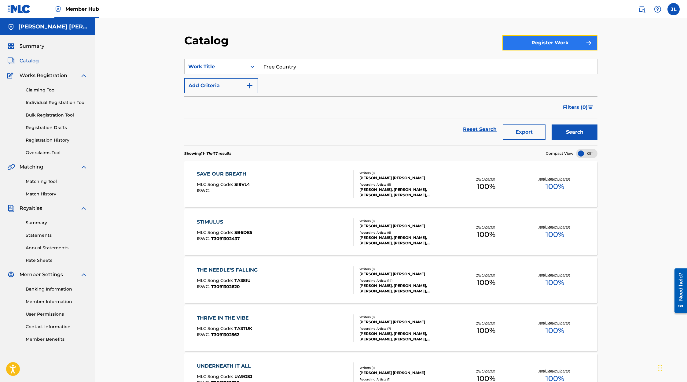
click at [542, 41] on button "Register Work" at bounding box center [550, 42] width 95 height 15
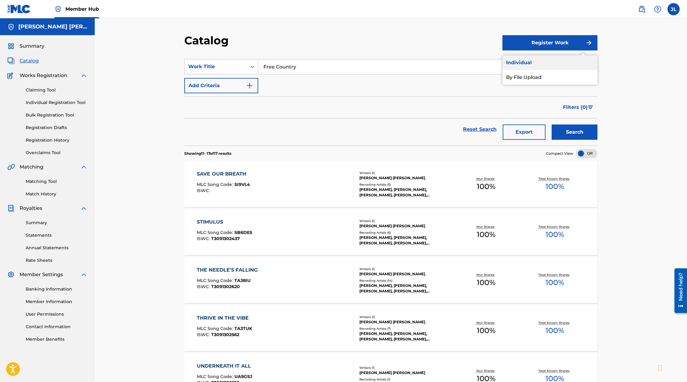
click at [525, 64] on link "Individual" at bounding box center [550, 62] width 95 height 15
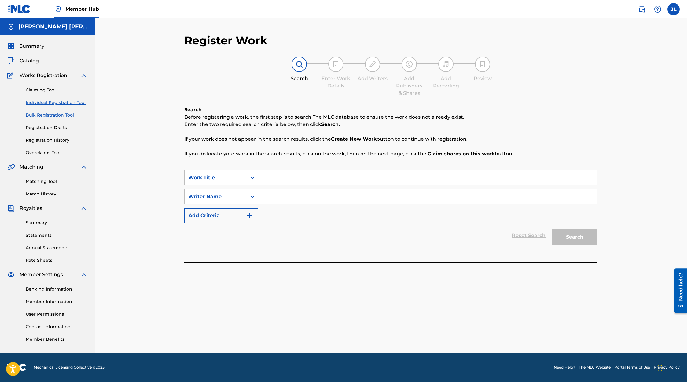
click at [50, 115] on link "Bulk Registration Tool" at bounding box center [57, 115] width 62 height 6
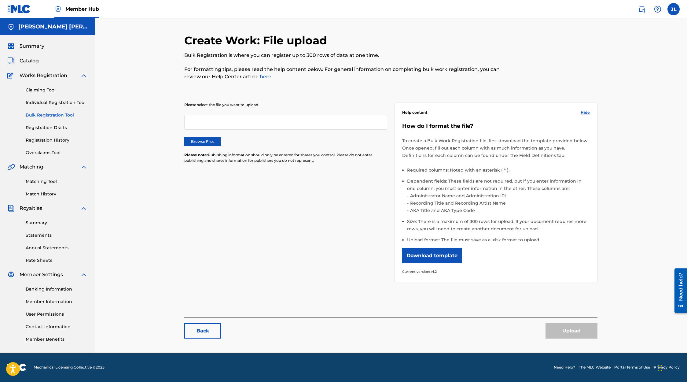
click at [215, 122] on div at bounding box center [285, 122] width 203 height 15
click at [70, 101] on link "Individual Registration Tool" at bounding box center [57, 102] width 62 height 6
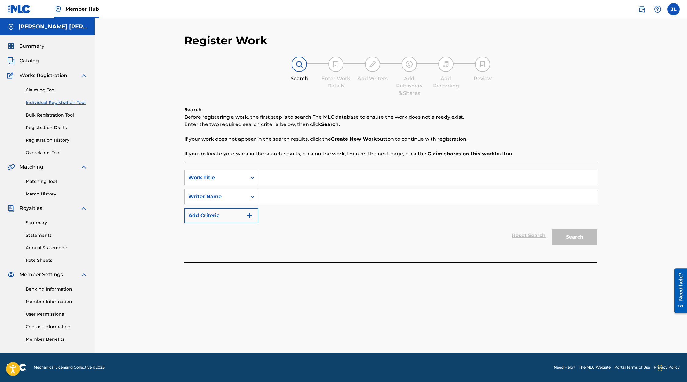
click at [275, 177] on input "Search Form" at bounding box center [427, 177] width 339 height 15
type input "Golden Day"
click at [283, 199] on input "Search Form" at bounding box center [427, 196] width 339 height 15
type input "[PERSON_NAME]"
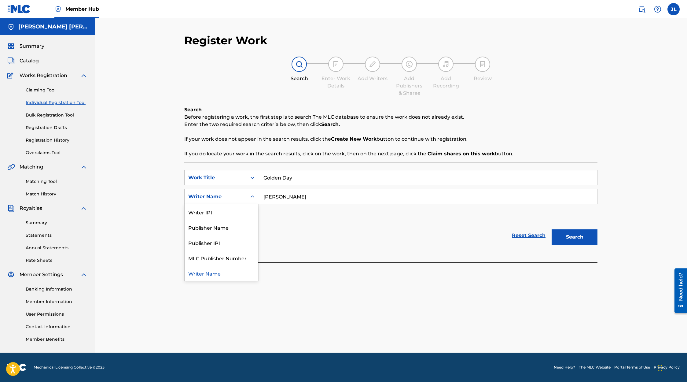
click at [252, 194] on icon "Search Form" at bounding box center [253, 197] width 6 height 6
click at [348, 201] on input "[PERSON_NAME]" at bounding box center [427, 196] width 339 height 15
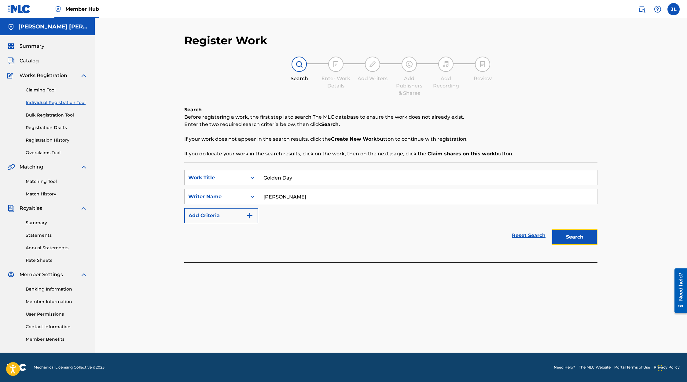
click at [562, 243] on button "Search" at bounding box center [575, 236] width 46 height 15
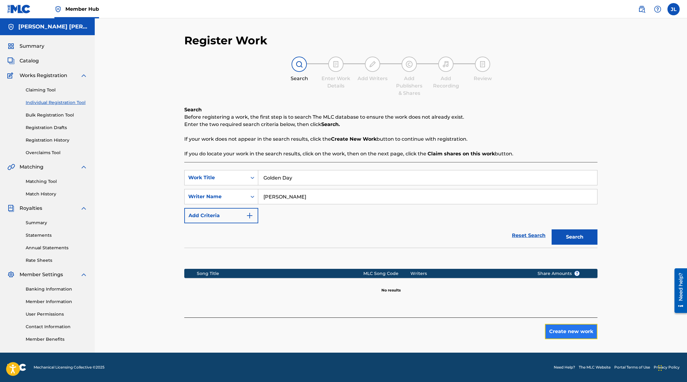
click at [583, 331] on button "Create new work" at bounding box center [571, 331] width 53 height 15
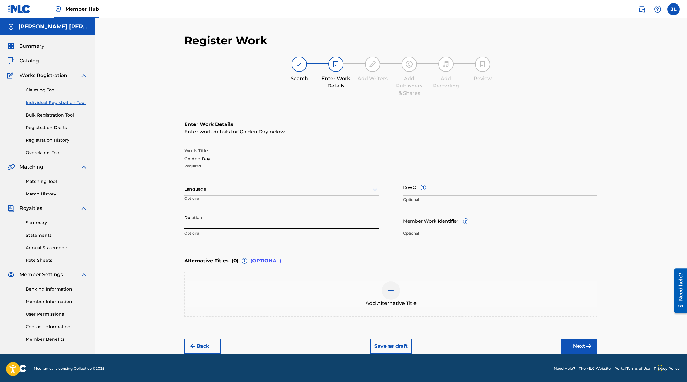
click at [231, 223] on input "Duration" at bounding box center [281, 220] width 194 height 17
type input "03:10"
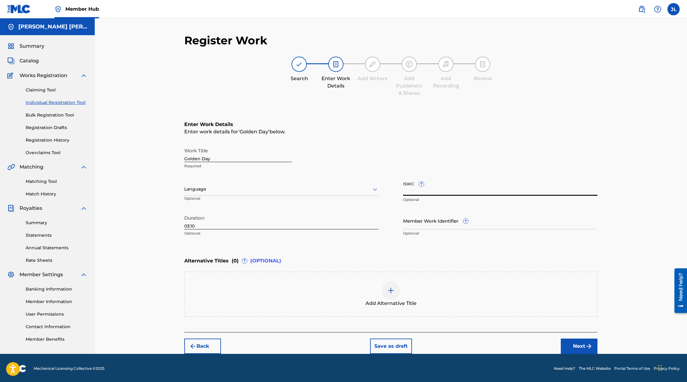
click at [416, 189] on input "ISWC ?" at bounding box center [500, 186] width 194 height 17
paste input "T-328.652.439-4"
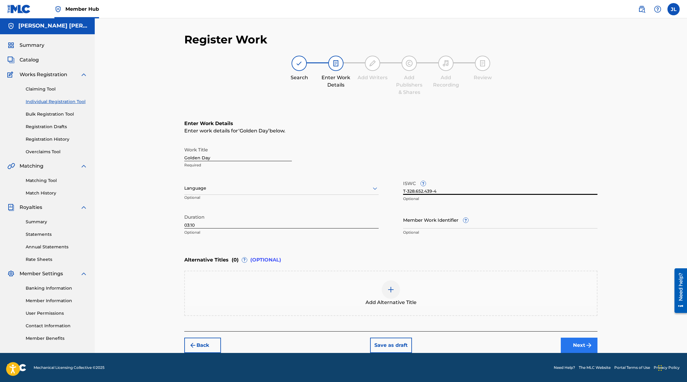
type input "T-328.652.439-4"
click at [586, 344] on img "submit" at bounding box center [589, 345] width 7 height 7
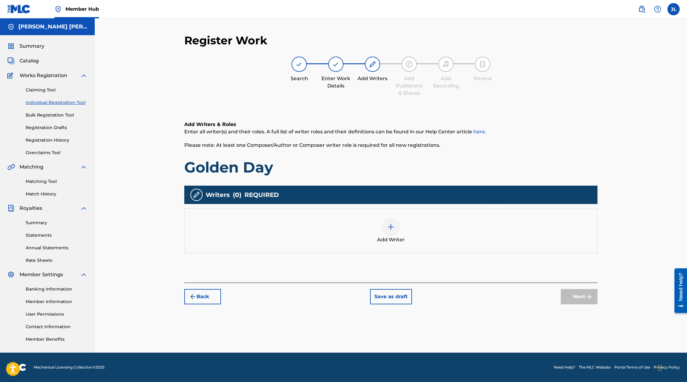
click at [389, 223] on img at bounding box center [390, 226] width 7 height 7
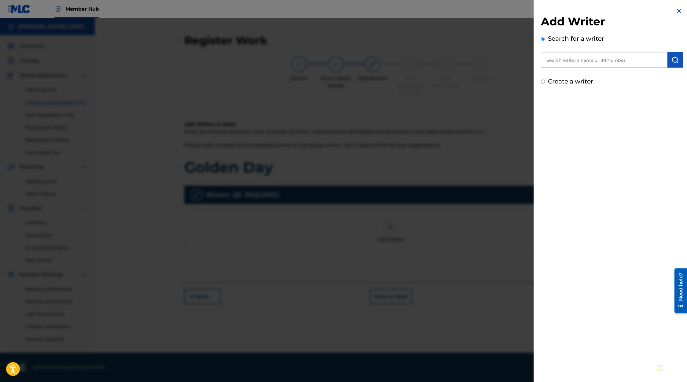
click at [557, 62] on input "text" at bounding box center [604, 59] width 127 height 15
click at [557, 76] on strong "jonny" at bounding box center [553, 74] width 14 height 6
type input "[PERSON_NAME]"
click at [634, 58] on input "[PERSON_NAME]" at bounding box center [604, 59] width 127 height 15
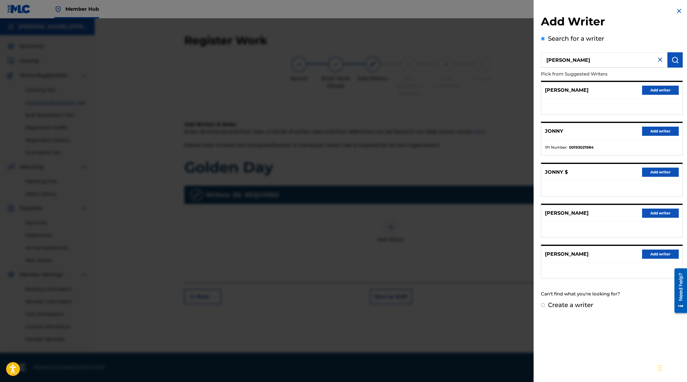
click at [542, 304] on input "Create a writer" at bounding box center [543, 305] width 4 height 4
radio input "false"
radio input "true"
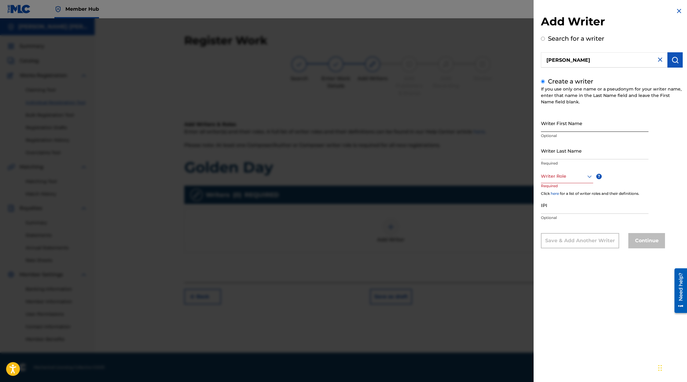
click at [581, 125] on input "Writer First Name" at bounding box center [595, 122] width 108 height 17
type input "[PERSON_NAME]"
click at [578, 177] on div at bounding box center [567, 176] width 52 height 8
click at [575, 191] on div "Composer/Author" at bounding box center [568, 190] width 52 height 14
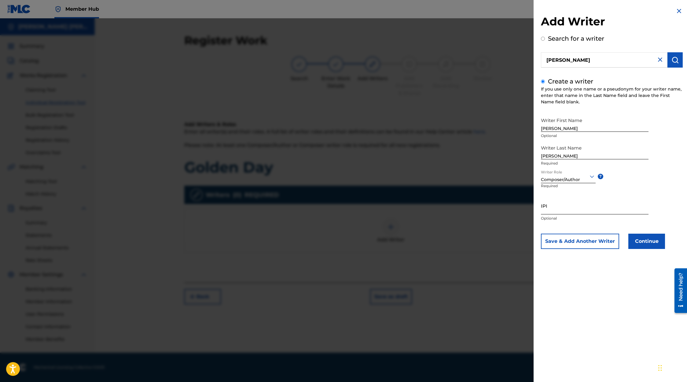
click at [568, 204] on input "IPI" at bounding box center [595, 205] width 108 height 17
paste input "00683019049"
type input "00683019049"
click at [649, 248] on button "Continue" at bounding box center [647, 241] width 37 height 15
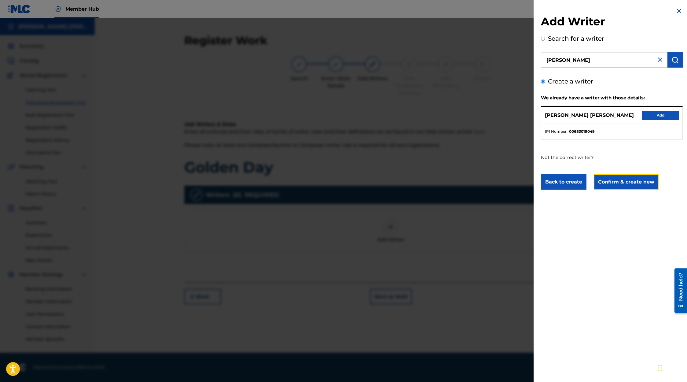
click at [612, 179] on button "Confirm & create new" at bounding box center [626, 181] width 65 height 15
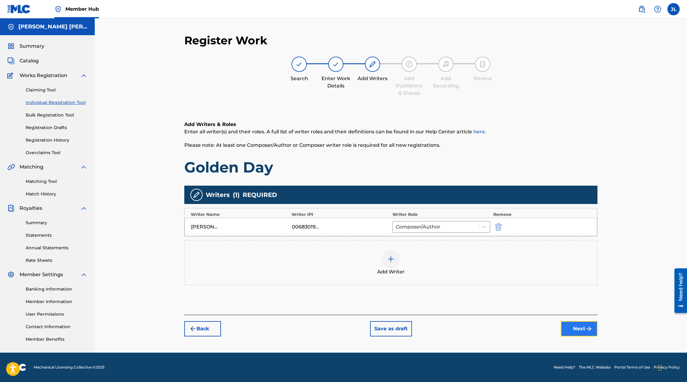
click at [582, 330] on button "Next" at bounding box center [579, 328] width 37 height 15
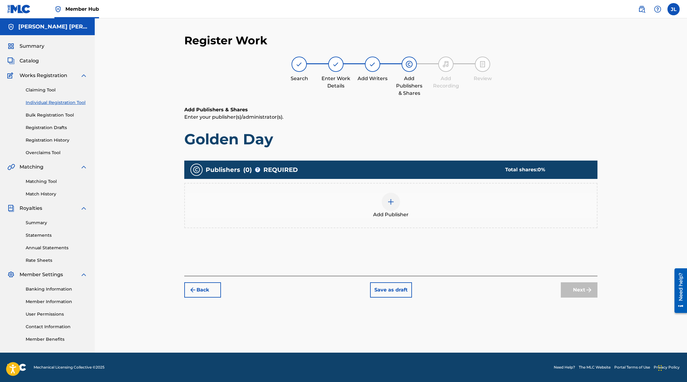
click at [387, 205] on img at bounding box center [390, 201] width 7 height 7
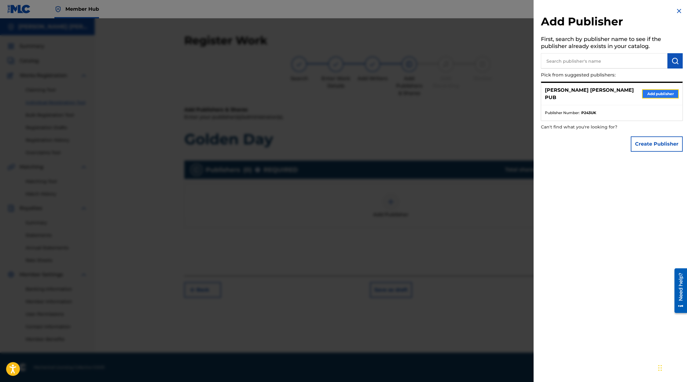
click at [644, 92] on button "Add publisher" at bounding box center [660, 93] width 37 height 9
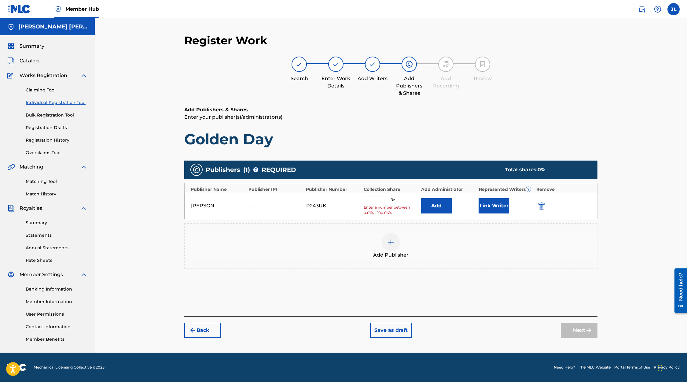
click at [375, 199] on input "text" at bounding box center [378, 200] width 28 height 8
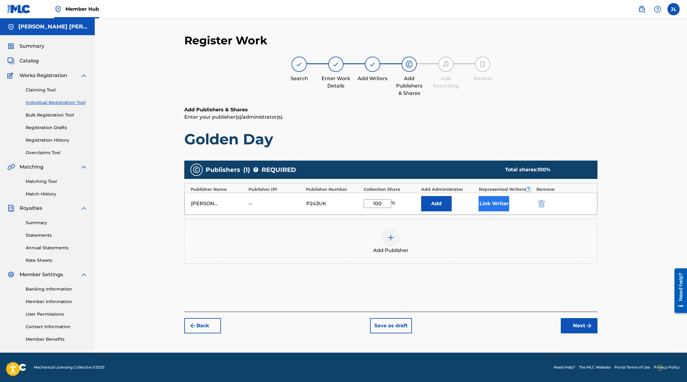
type input "100"
click at [489, 205] on button "Link Writer" at bounding box center [494, 203] width 31 height 15
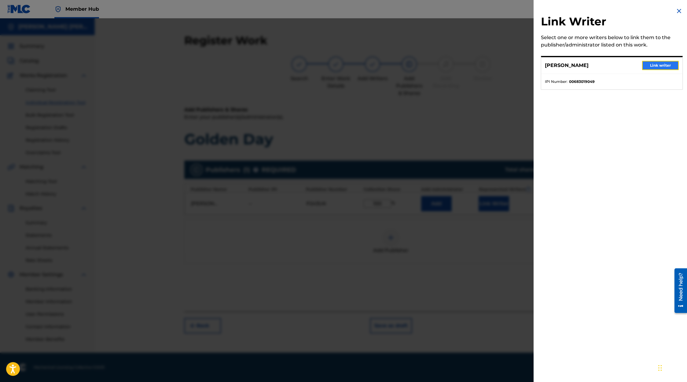
click at [663, 65] on button "Link writer" at bounding box center [660, 65] width 37 height 9
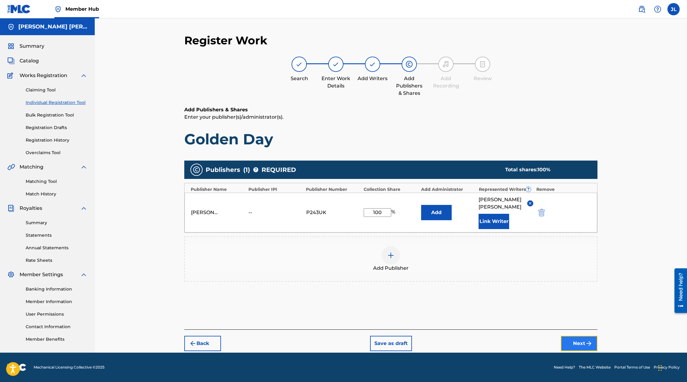
click at [585, 337] on button "Next" at bounding box center [579, 343] width 37 height 15
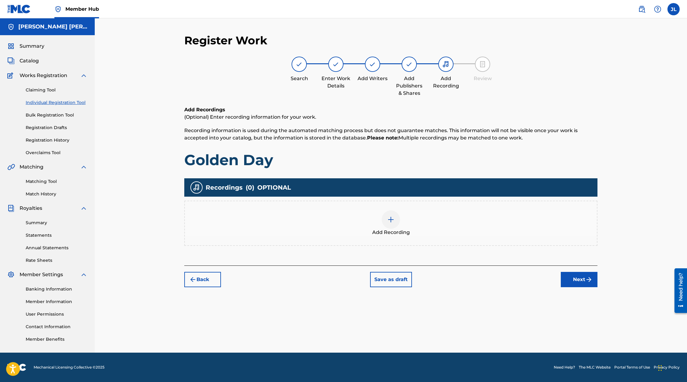
click at [387, 224] on div at bounding box center [391, 219] width 18 height 18
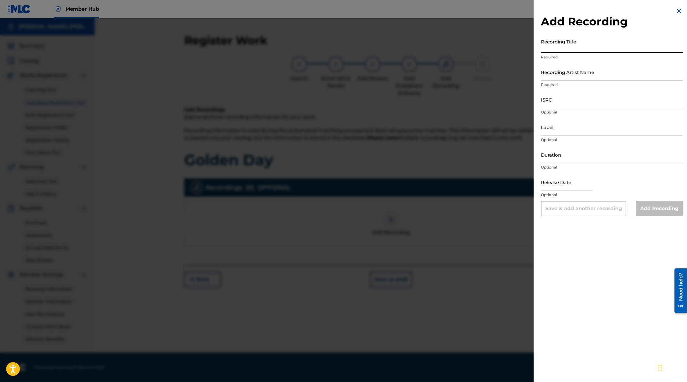
click at [552, 50] on input "Recording Title" at bounding box center [612, 44] width 142 height 17
type input "Golden Day"
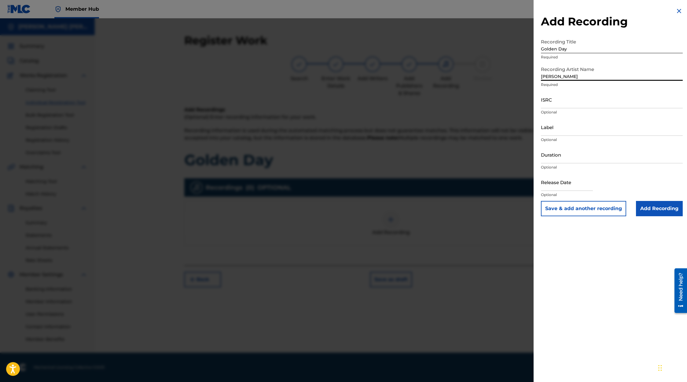
type input "[PERSON_NAME]"
click at [573, 104] on input "ISRC" at bounding box center [612, 99] width 142 height 17
paste input "QM24S2503617"
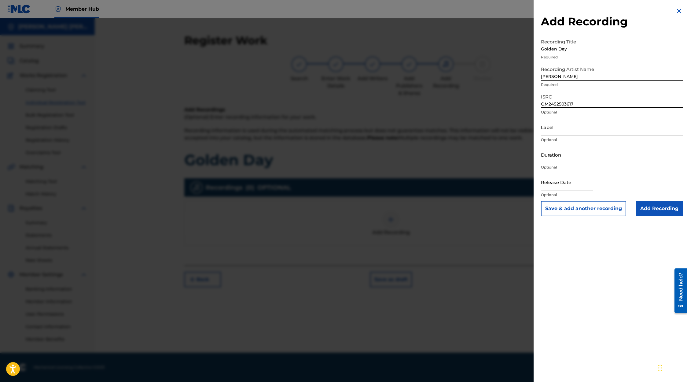
type input "QM24S2503617"
click at [568, 159] on input "Duration" at bounding box center [612, 154] width 142 height 17
type input "03:10"
click at [571, 190] on input "text" at bounding box center [567, 181] width 52 height 17
select select "8"
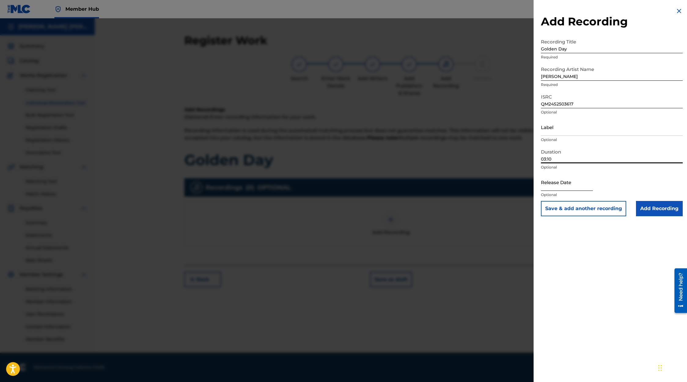
select select "2025"
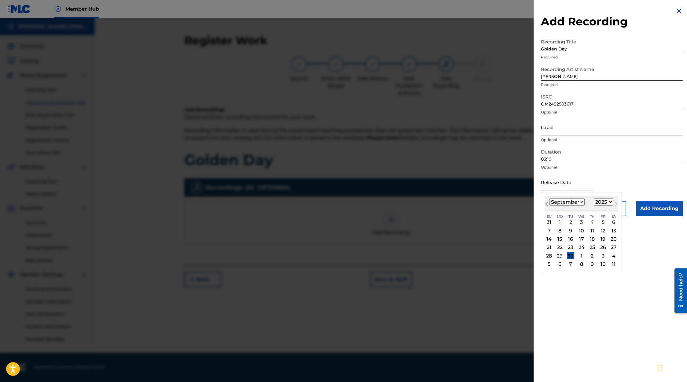
click at [545, 205] on button "Previous Month" at bounding box center [547, 205] width 10 height 10
select select "6"
click at [604, 240] on div "18" at bounding box center [603, 238] width 7 height 7
type input "[DATE]"
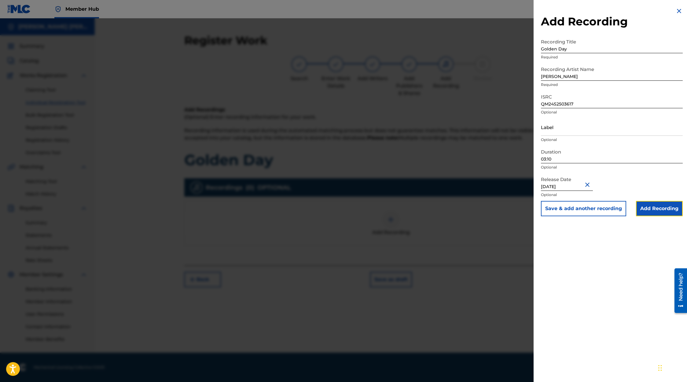
click at [664, 212] on input "Add Recording" at bounding box center [659, 208] width 47 height 15
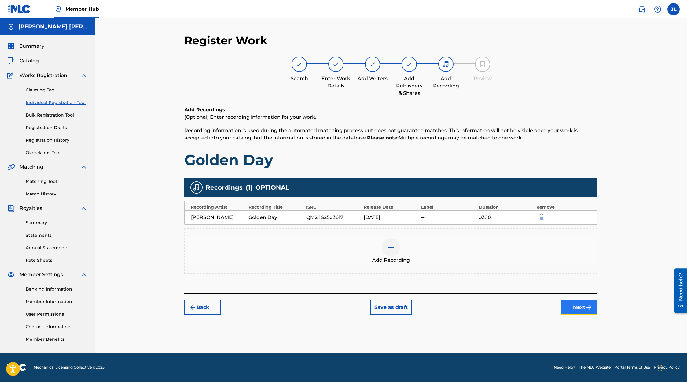
click at [571, 307] on button "Next" at bounding box center [579, 307] width 37 height 15
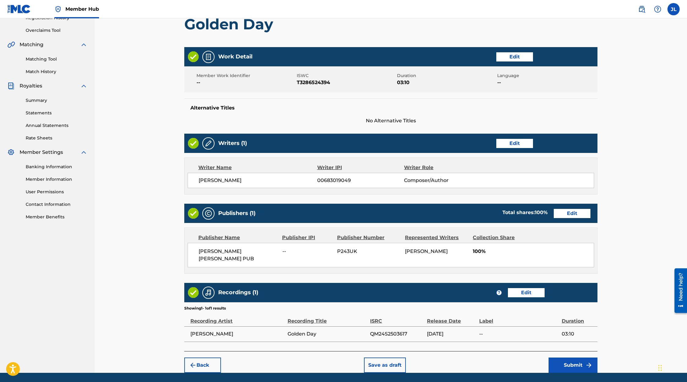
scroll to position [142, 0]
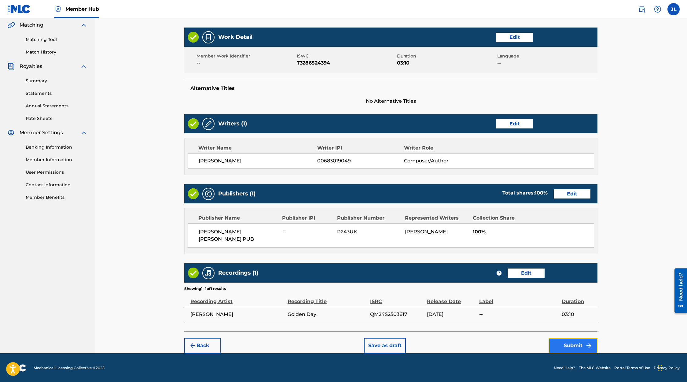
click at [584, 347] on button "Submit" at bounding box center [573, 345] width 49 height 15
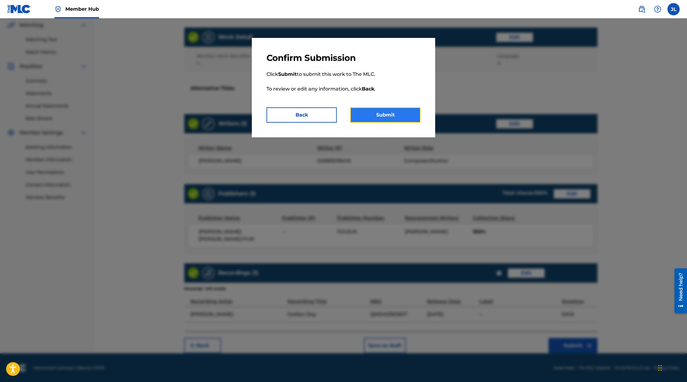
click at [410, 121] on button "Submit" at bounding box center [385, 114] width 70 height 15
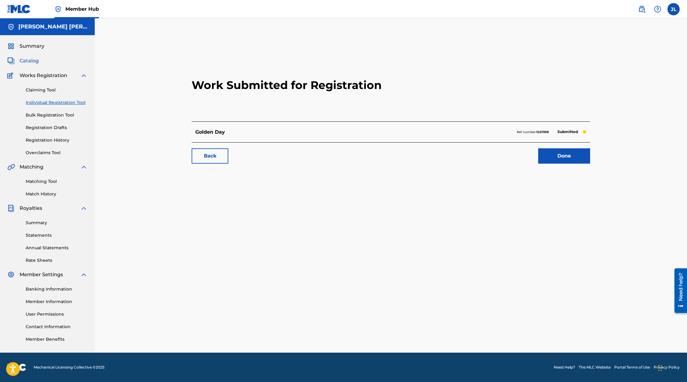
click at [28, 61] on span "Catalog" at bounding box center [29, 60] width 19 height 7
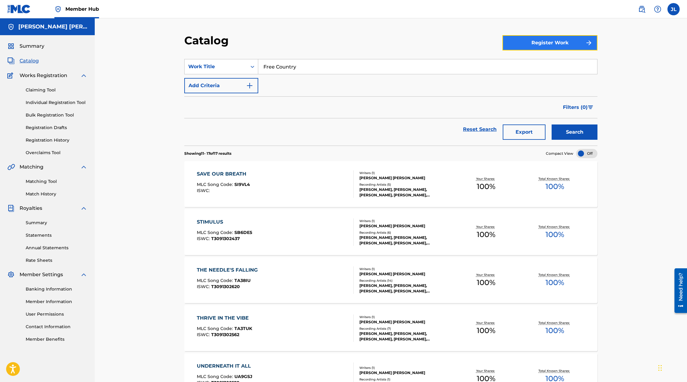
click at [527, 46] on button "Register Work" at bounding box center [550, 42] width 95 height 15
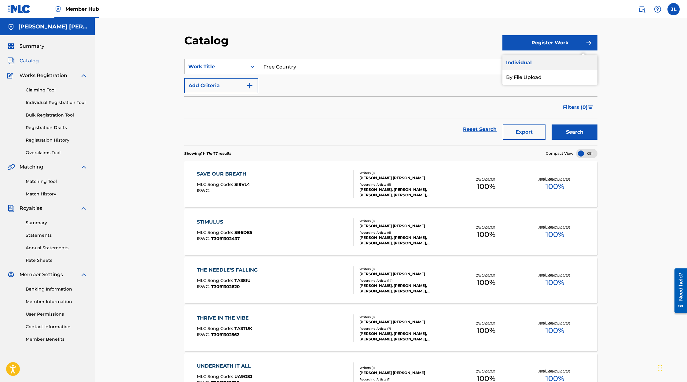
click at [526, 62] on link "Individual" at bounding box center [550, 62] width 95 height 15
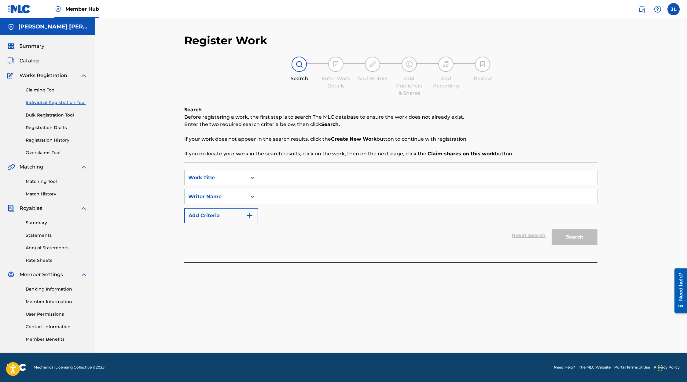
click at [367, 182] on input "Search Form" at bounding box center [427, 177] width 339 height 15
type input "Take On [DATE]"
type input "[PERSON_NAME]"
click at [580, 242] on button "Search" at bounding box center [575, 236] width 46 height 15
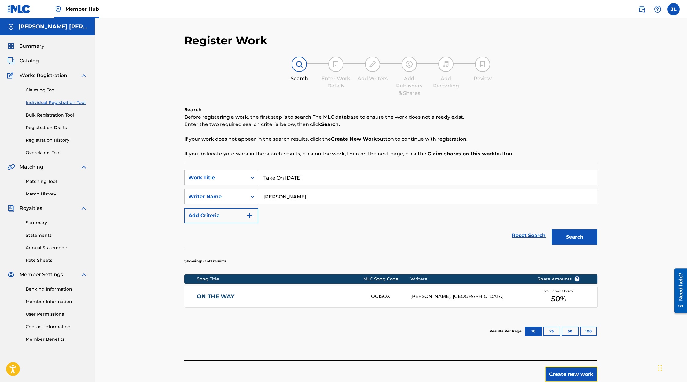
click at [575, 375] on button "Create new work" at bounding box center [571, 374] width 53 height 15
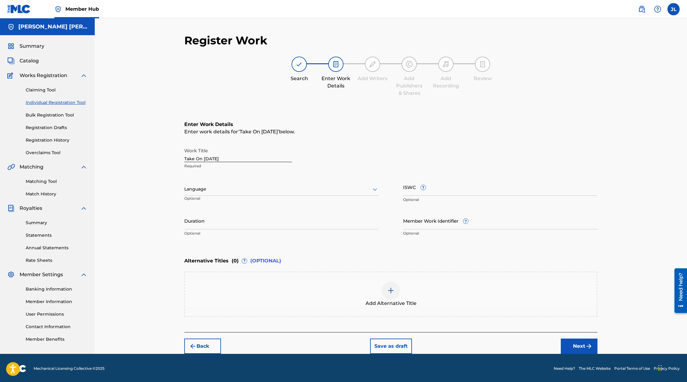
click at [334, 187] on div at bounding box center [281, 189] width 194 height 8
click at [342, 174] on div "Work Title Take On [DATE] Required English, 1 of 153. 153 results available. Us…" at bounding box center [390, 192] width 413 height 95
click at [203, 222] on input "Duration" at bounding box center [281, 220] width 194 height 17
type input "03:33"
click at [408, 189] on input "ISWC ?" at bounding box center [500, 186] width 194 height 17
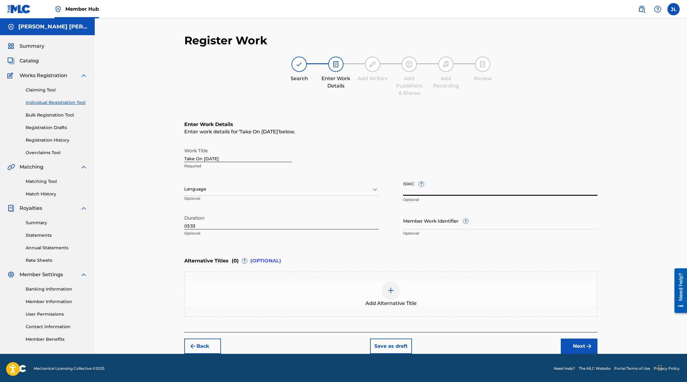
click at [420, 193] on input "ISWC ?" at bounding box center [500, 186] width 194 height 17
paste input "T-318.219.796-8"
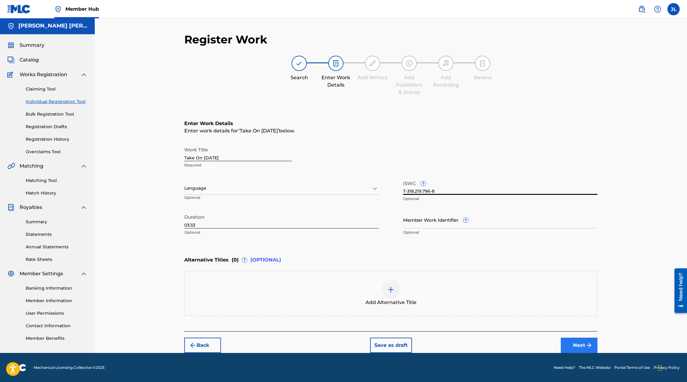
type input "T-318.219.796-8"
click at [583, 350] on button "Next" at bounding box center [579, 345] width 37 height 15
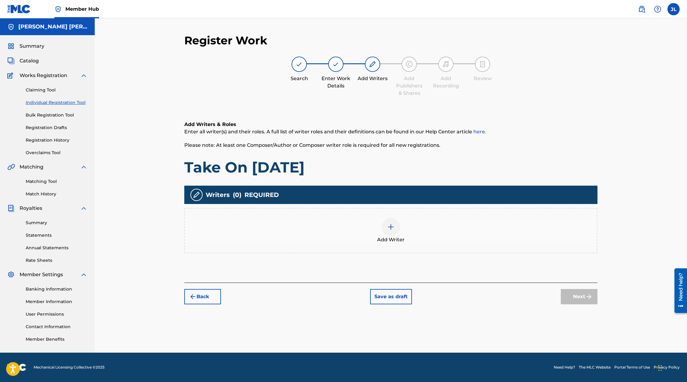
click at [394, 230] on img at bounding box center [390, 226] width 7 height 7
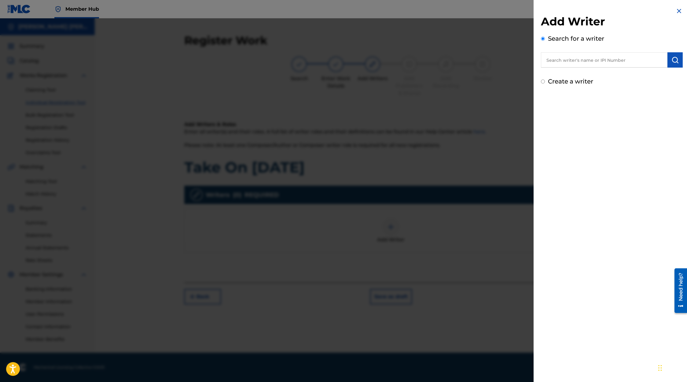
click at [565, 58] on input "text" at bounding box center [604, 59] width 127 height 15
type input "[PERSON_NAME]"
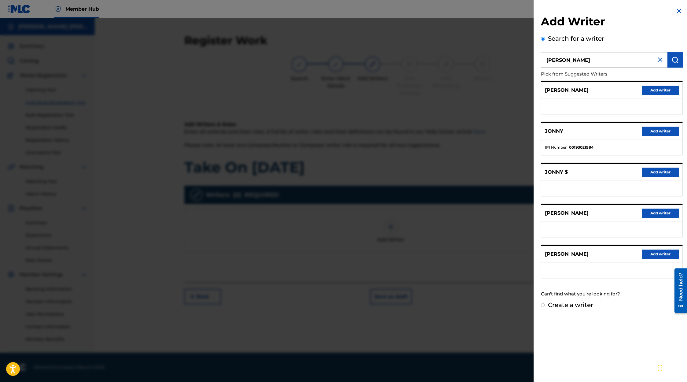
click at [543, 305] on input "Create a writer" at bounding box center [543, 305] width 4 height 4
radio input "false"
radio input "true"
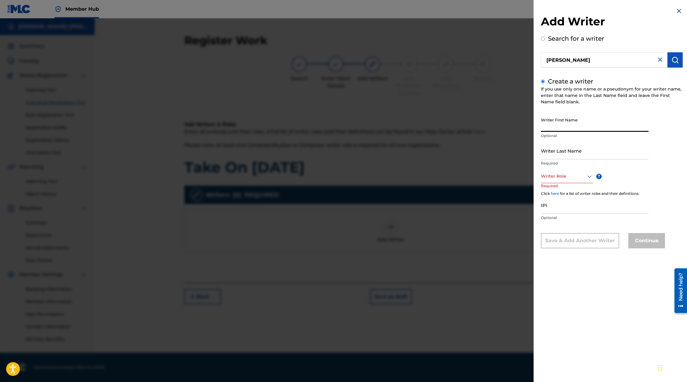
click at [558, 124] on input "Writer First Name" at bounding box center [595, 122] width 108 height 17
type input "[PERSON_NAME]"
click at [580, 155] on input "Writer Last Name" at bounding box center [595, 150] width 108 height 17
type input "[PERSON_NAME]"
click at [587, 177] on icon at bounding box center [589, 176] width 7 height 7
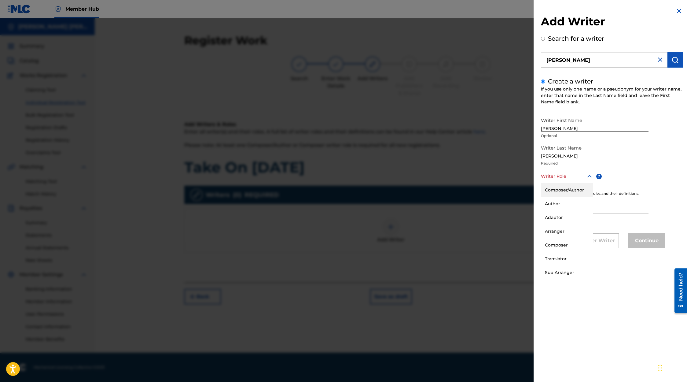
click at [575, 194] on div "Composer/Author" at bounding box center [568, 190] width 52 height 14
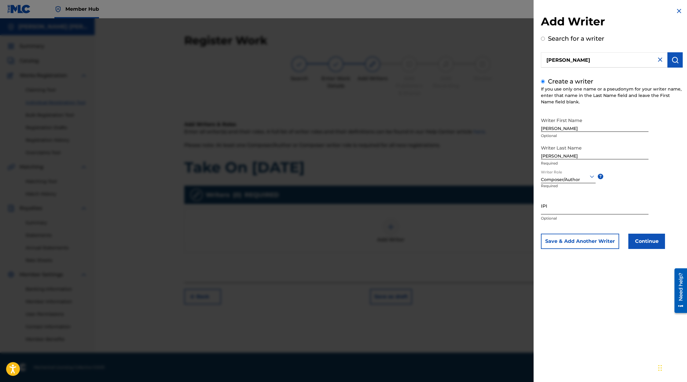
click at [573, 207] on input "IPI" at bounding box center [595, 205] width 108 height 17
paste input "00683019049"
type input "00683019049"
click at [640, 240] on button "Continue" at bounding box center [647, 241] width 37 height 15
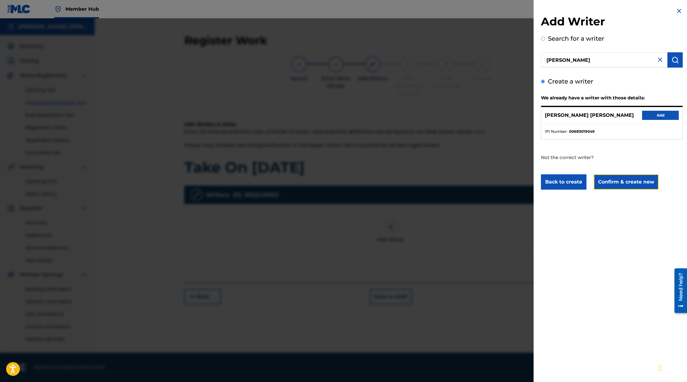
click at [617, 189] on button "Confirm & create new" at bounding box center [626, 181] width 65 height 15
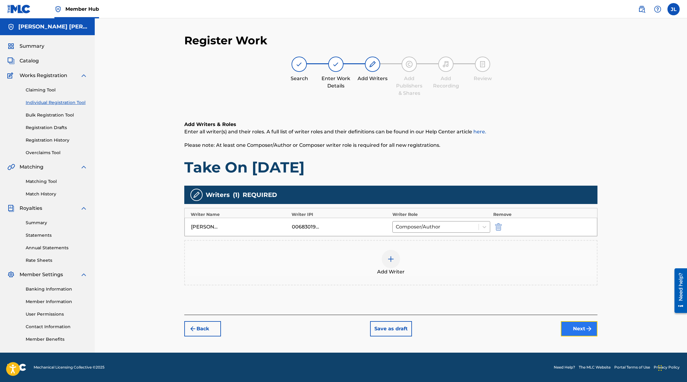
click at [575, 332] on button "Next" at bounding box center [579, 328] width 37 height 15
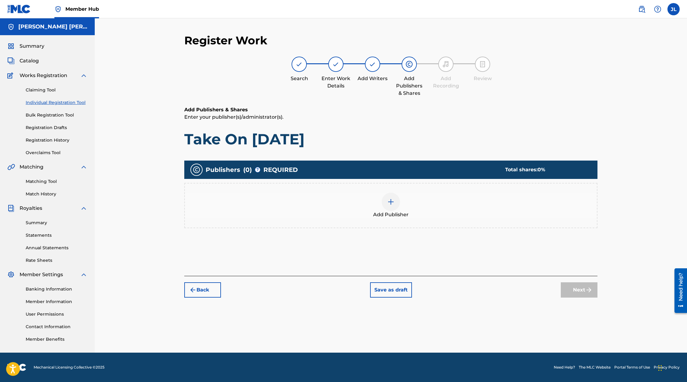
click at [386, 200] on div at bounding box center [391, 202] width 18 height 18
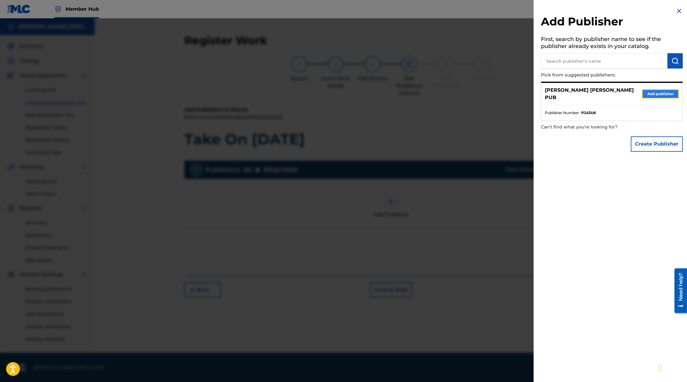
click at [648, 90] on button "Add publisher" at bounding box center [660, 93] width 37 height 9
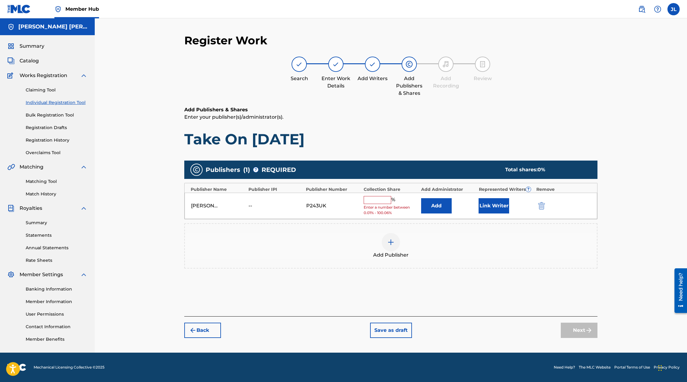
click at [372, 198] on input "text" at bounding box center [378, 200] width 28 height 8
type input "100"
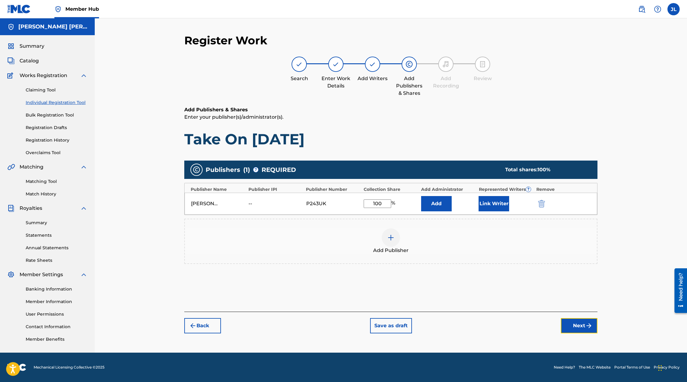
click at [587, 328] on img "submit" at bounding box center [589, 325] width 7 height 7
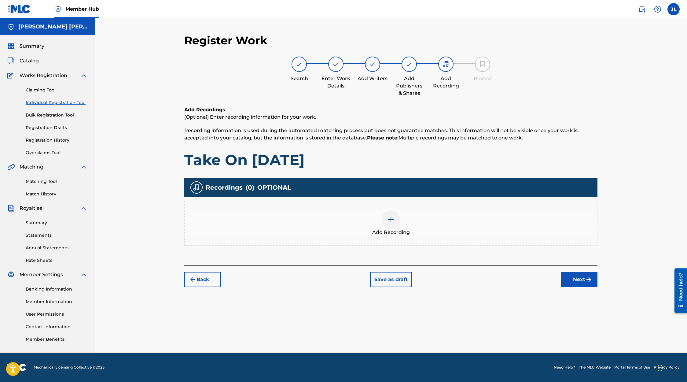
click at [393, 220] on img at bounding box center [390, 219] width 7 height 7
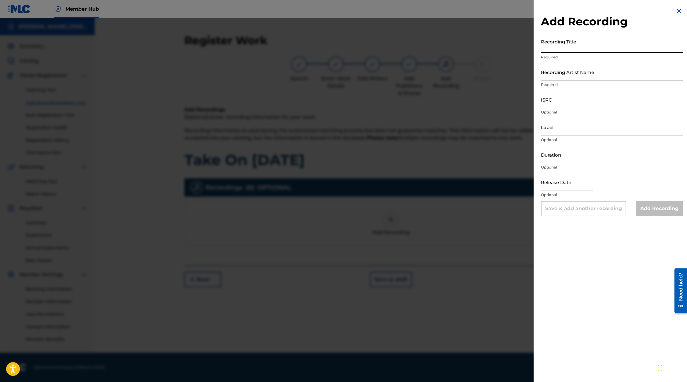
click at [596, 48] on input "Recording Title" at bounding box center [612, 44] width 142 height 17
type input "Take On [DATE]"
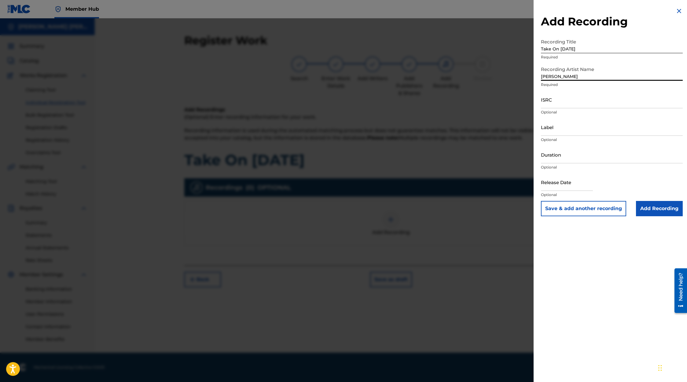
type input "[PERSON_NAME]"
paste input "QZMZ92414680"
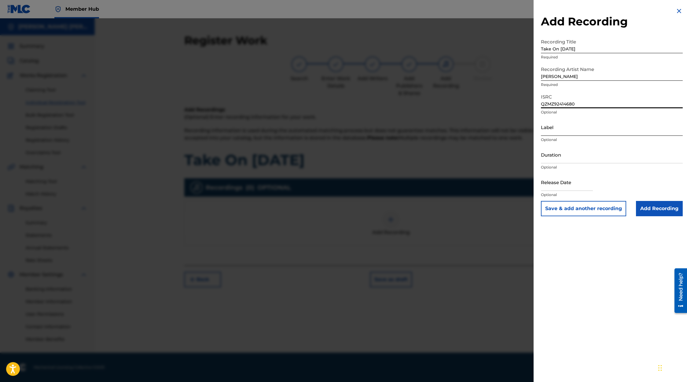
type input "QZMZ92414680"
click at [553, 129] on input "Label" at bounding box center [612, 126] width 142 height 17
click at [554, 159] on input "Duration" at bounding box center [612, 154] width 142 height 17
type input "03:33"
click at [550, 185] on input "text" at bounding box center [567, 181] width 52 height 17
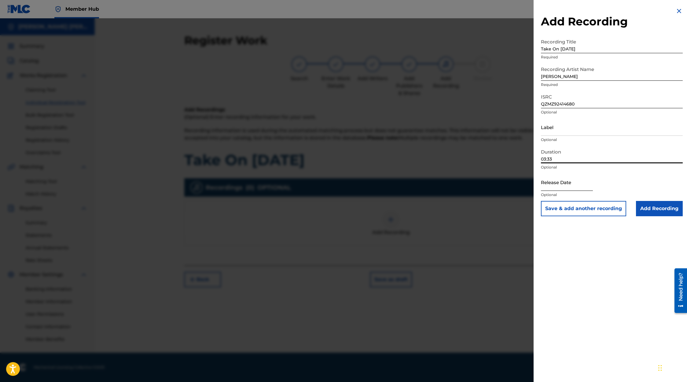
select select "8"
select select "2025"
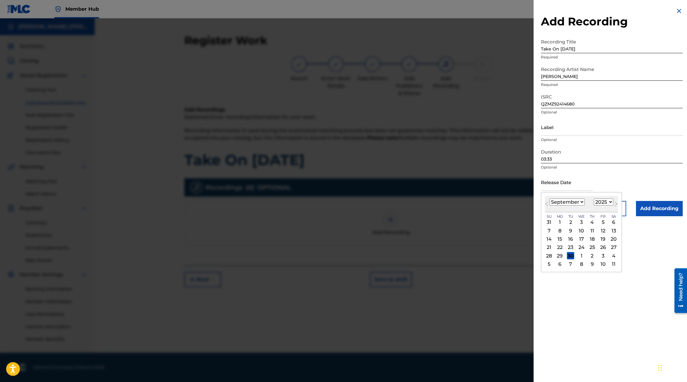
click at [627, 186] on div "Release Date Previous Month Next Month [DATE] January February March April May …" at bounding box center [612, 187] width 142 height 28
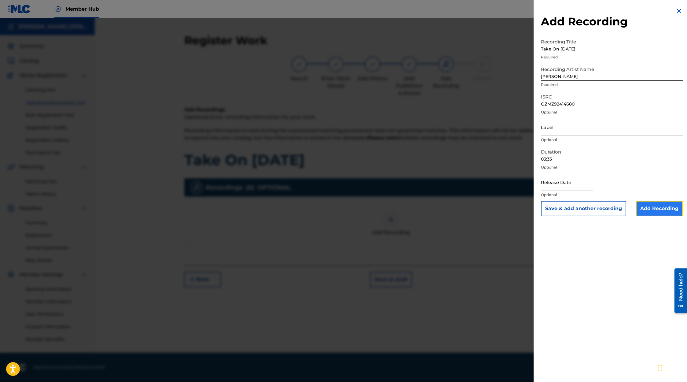
click at [655, 210] on input "Add Recording" at bounding box center [659, 208] width 47 height 15
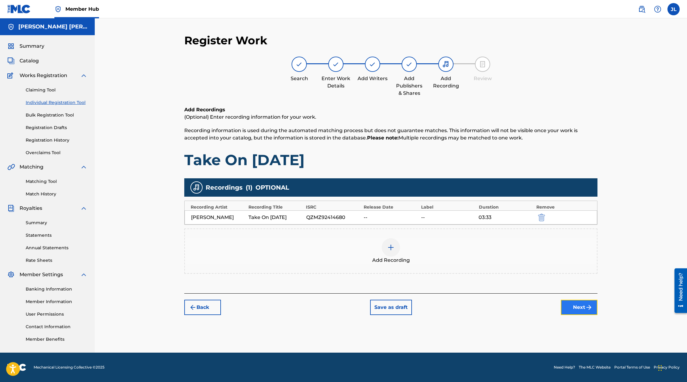
click at [584, 311] on button "Next" at bounding box center [579, 307] width 37 height 15
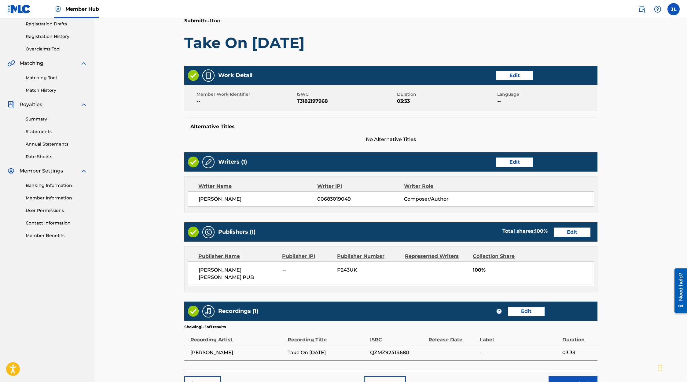
scroll to position [142, 0]
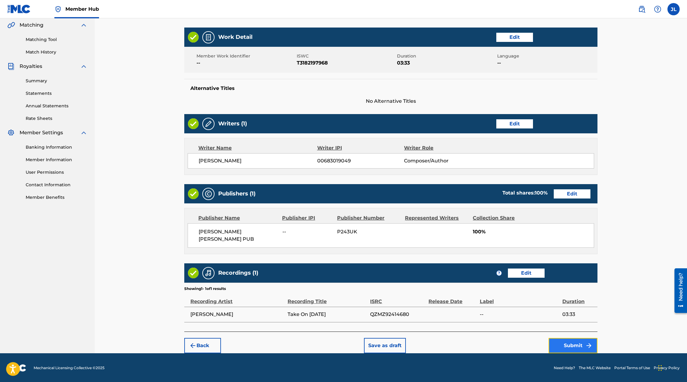
click at [559, 346] on button "Submit" at bounding box center [573, 345] width 49 height 15
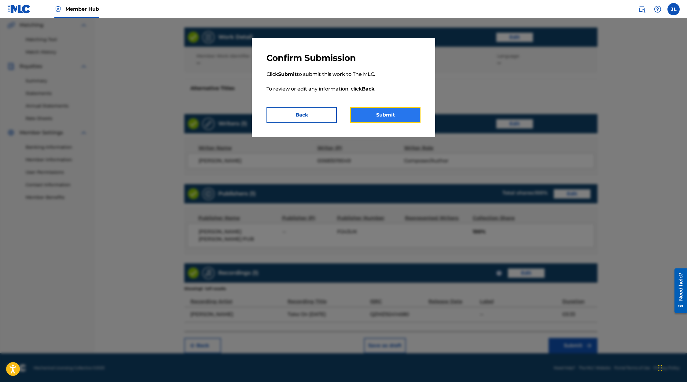
click at [372, 111] on button "Submit" at bounding box center [385, 114] width 70 height 15
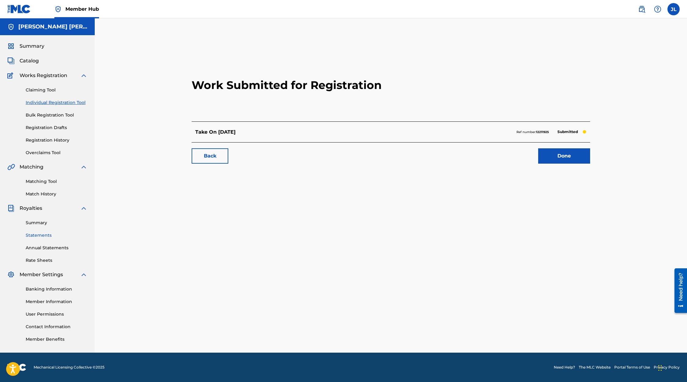
click at [42, 235] on link "Statements" at bounding box center [57, 235] width 62 height 6
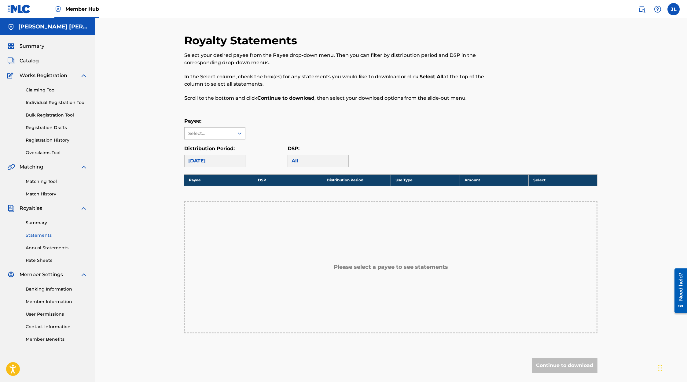
click at [221, 133] on div "Select..." at bounding box center [209, 133] width 42 height 6
click at [218, 150] on div "[PERSON_NAME] [PERSON_NAME] PUB" at bounding box center [215, 154] width 61 height 30
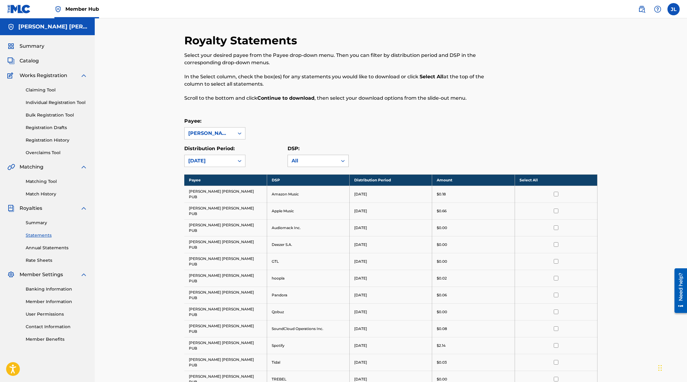
click at [315, 159] on div "All" at bounding box center [313, 160] width 42 height 7
click at [309, 208] on div "Spotify" at bounding box center [318, 206] width 61 height 15
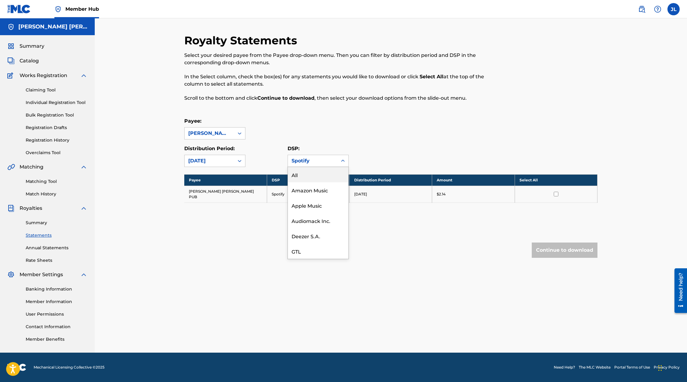
click at [313, 161] on div "Spotify" at bounding box center [313, 160] width 42 height 7
click at [311, 188] on div "Amazon Music" at bounding box center [318, 189] width 61 height 15
click at [316, 158] on div "Amazon Music" at bounding box center [313, 160] width 42 height 7
click at [311, 173] on div "All" at bounding box center [318, 174] width 61 height 15
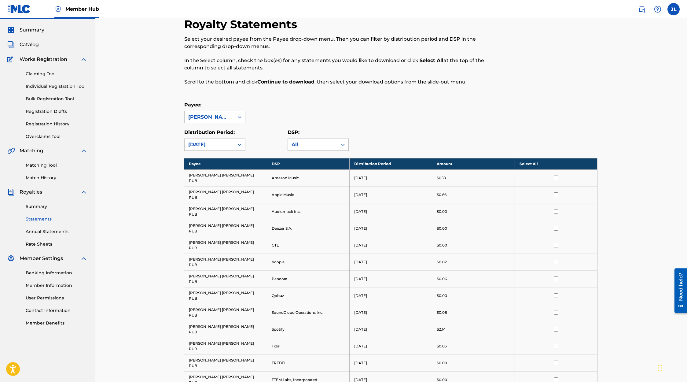
scroll to position [18, 0]
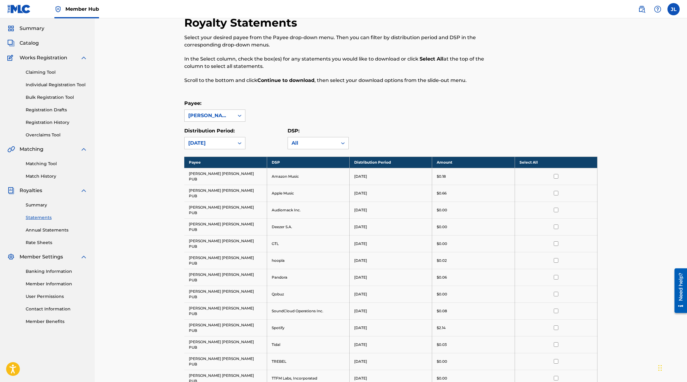
click at [45, 243] on link "Rate Sheets" at bounding box center [57, 242] width 62 height 6
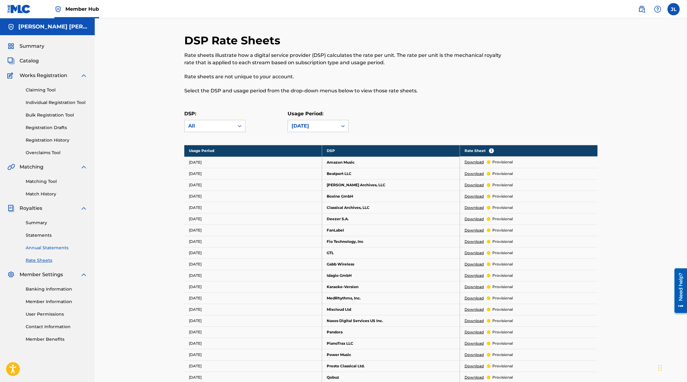
click at [43, 249] on link "Annual Statements" at bounding box center [57, 248] width 62 height 6
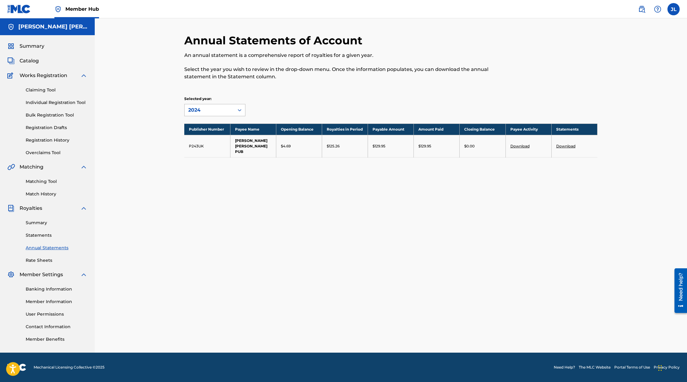
click at [239, 108] on icon at bounding box center [240, 110] width 6 height 6
click at [223, 139] on div "2023" at bounding box center [215, 138] width 61 height 15
click at [235, 105] on div at bounding box center [239, 110] width 11 height 11
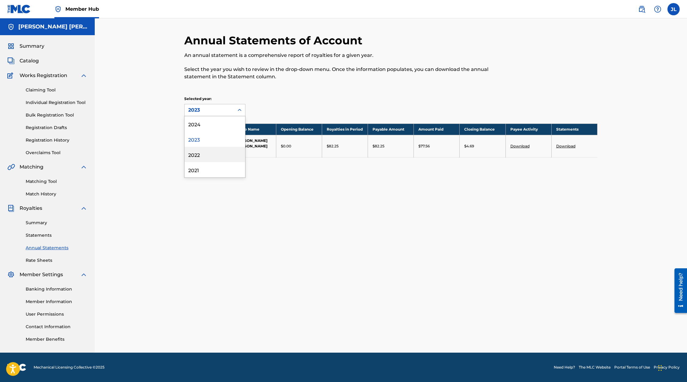
click at [216, 153] on div "2022" at bounding box center [215, 154] width 61 height 15
click at [231, 107] on div "2022" at bounding box center [210, 110] width 50 height 12
click at [216, 138] on div "2023" at bounding box center [215, 138] width 61 height 15
click at [235, 108] on div at bounding box center [239, 110] width 11 height 11
click at [231, 121] on div "2024" at bounding box center [215, 123] width 61 height 15
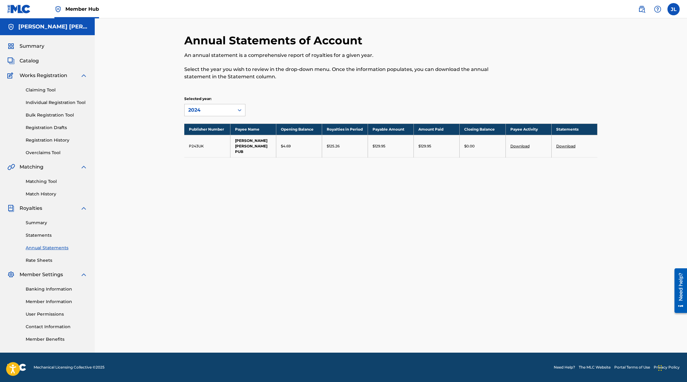
click at [572, 146] on link "Download" at bounding box center [566, 146] width 19 height 5
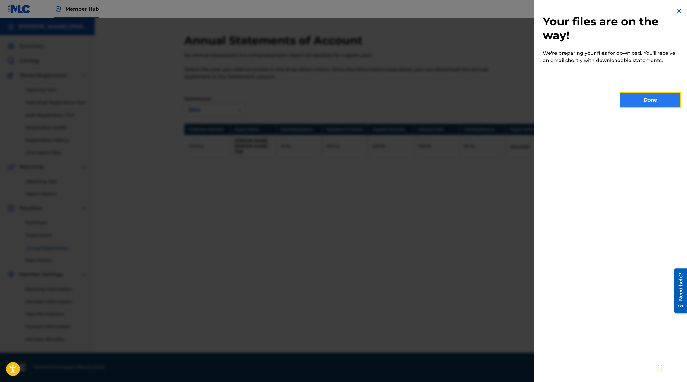
click at [638, 104] on button "Done" at bounding box center [650, 99] width 61 height 15
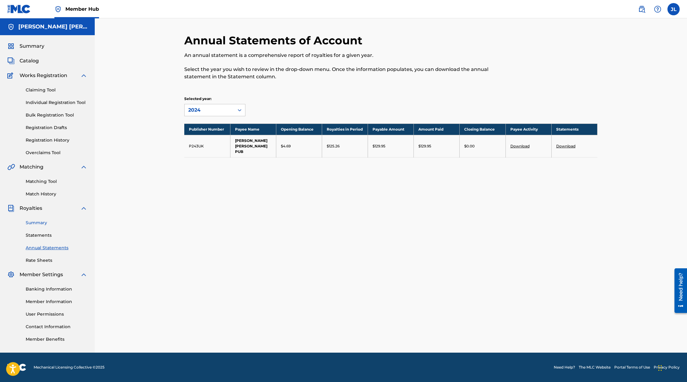
click at [46, 226] on link "Summary" at bounding box center [57, 223] width 62 height 6
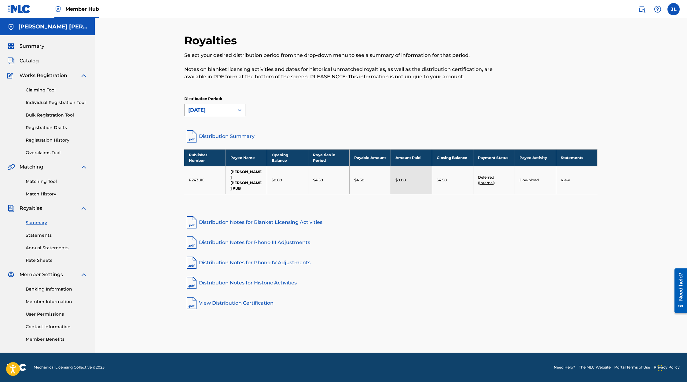
click at [229, 109] on div "[DATE]" at bounding box center [209, 109] width 42 height 7
click at [217, 139] on div "[DATE]" at bounding box center [215, 138] width 61 height 15
click at [227, 115] on div "[DATE]" at bounding box center [210, 110] width 50 height 12
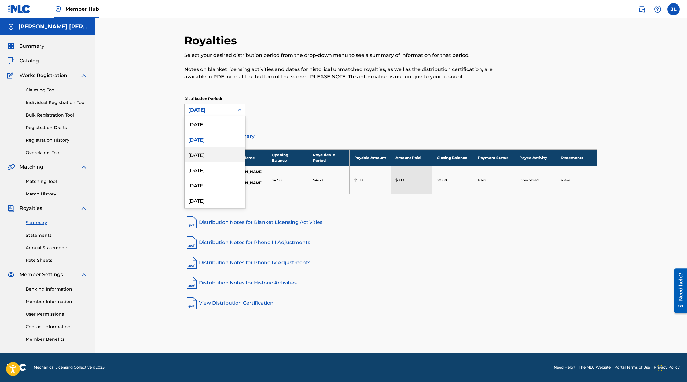
click at [213, 156] on div "[DATE]" at bounding box center [215, 154] width 61 height 15
